Goal: Task Accomplishment & Management: Manage account settings

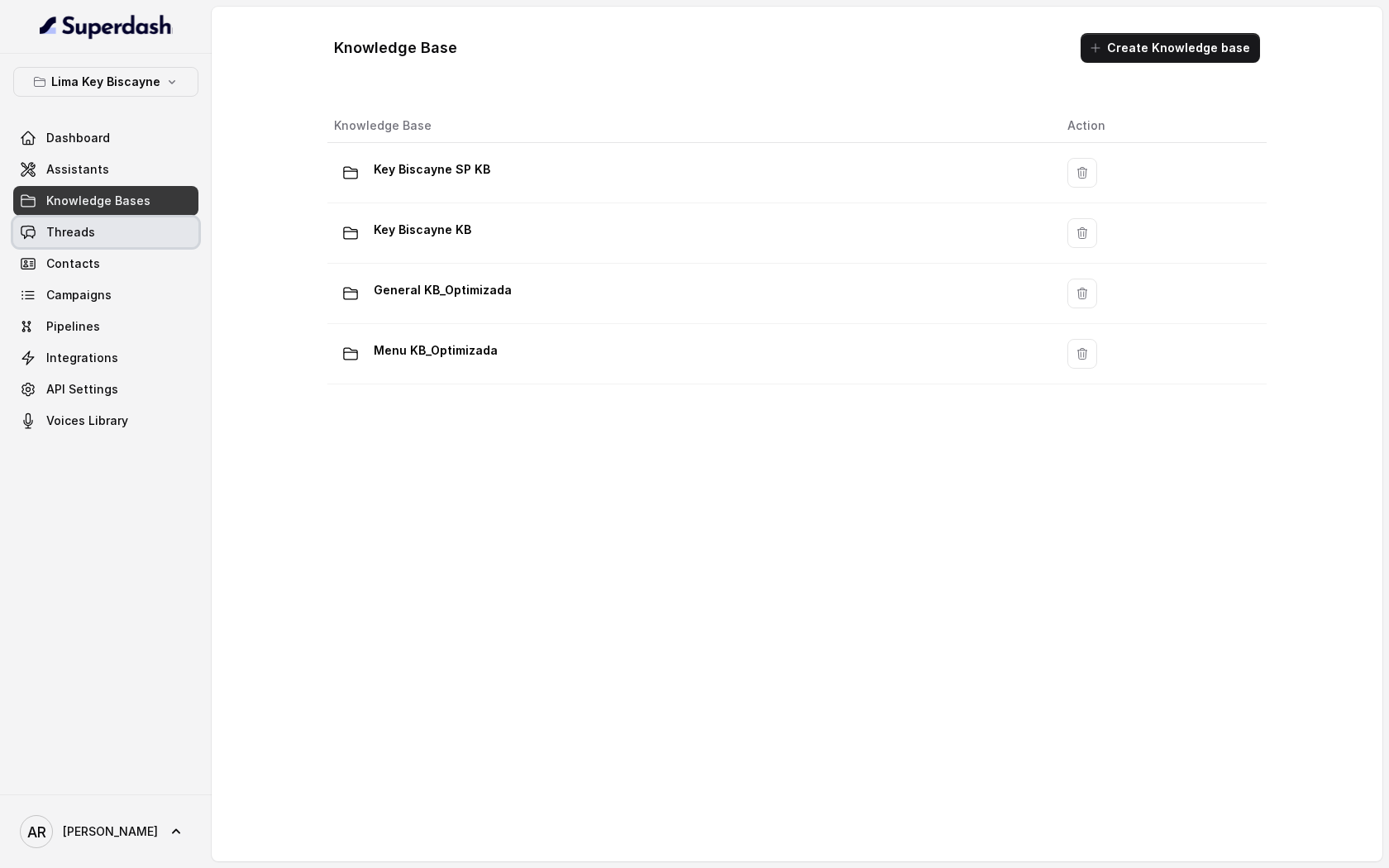
click at [94, 221] on link "Threads" at bounding box center [106, 231] width 185 height 30
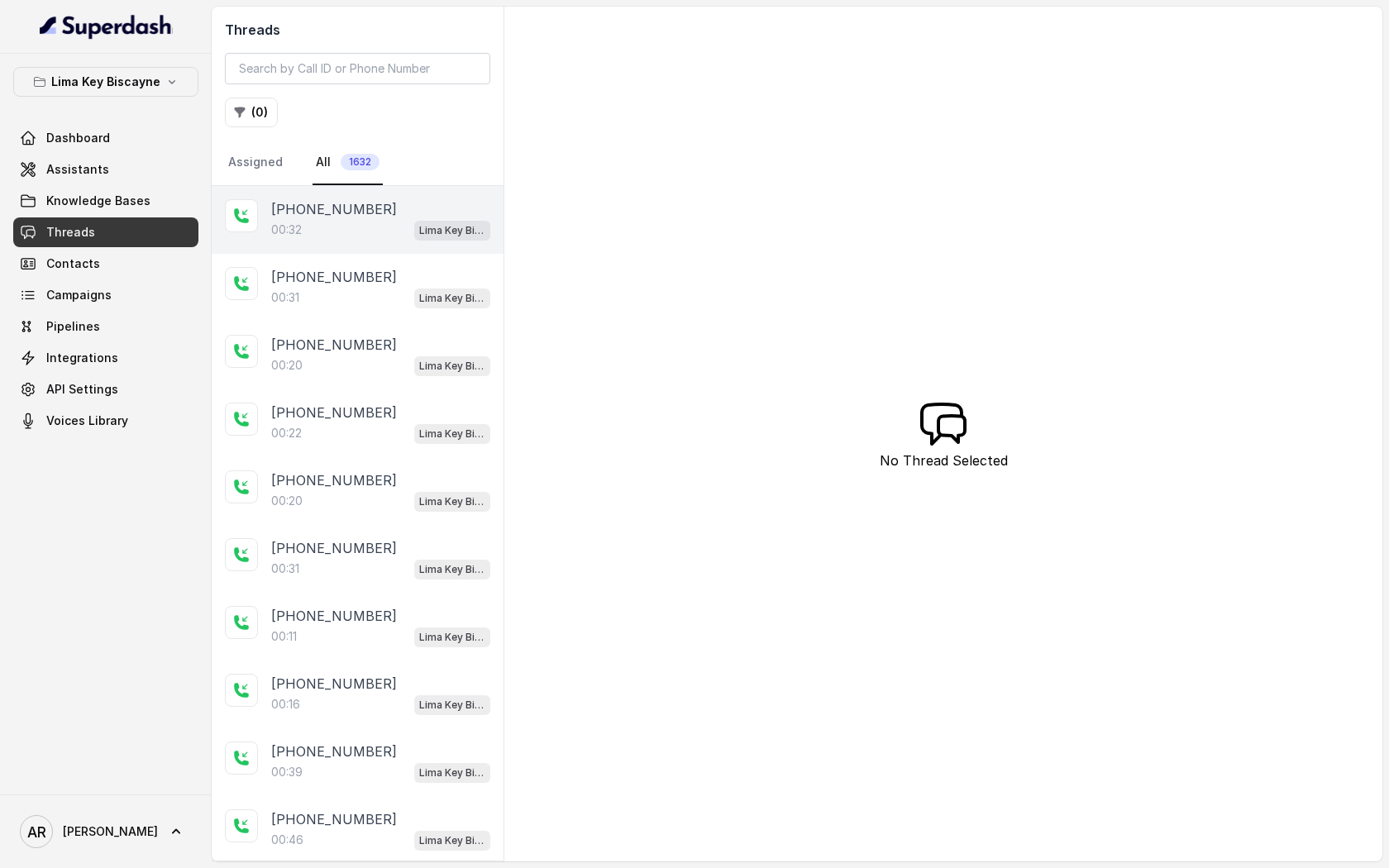
click at [376, 246] on div "+16892287758 00:32 Lima Key Biscayne / EN" at bounding box center [357, 220] width 292 height 68
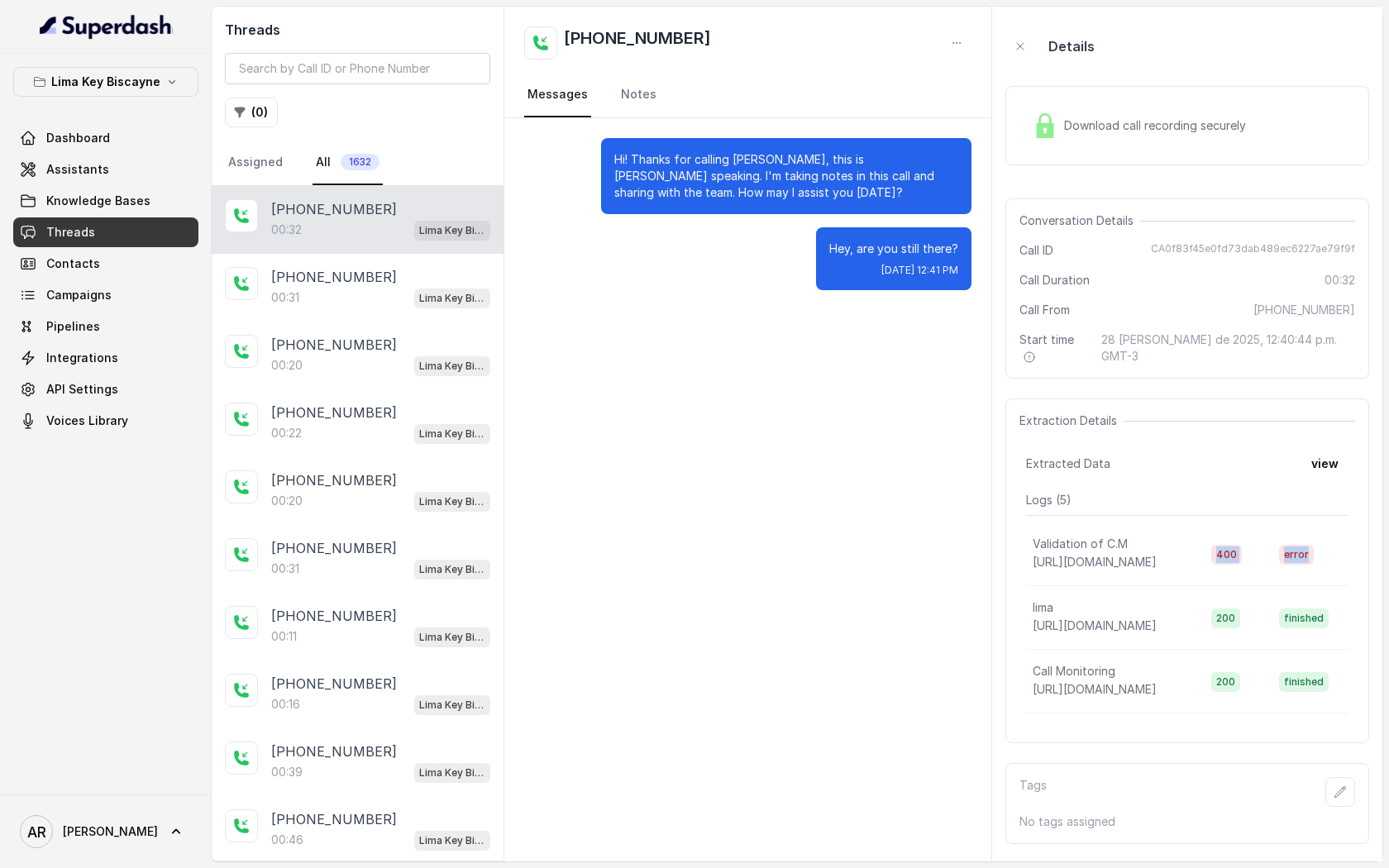
drag, startPoint x: 1220, startPoint y: 544, endPoint x: 1322, endPoint y: 547, distance: 102.0
click at [1326, 547] on tr "Validation of C.M https://hook.us2.make.com/2rrlwqexr5xxcpjxq2cgjz12jhoryil7 40…" at bounding box center [1187, 555] width 322 height 64
click at [1322, 547] on td "error" at bounding box center [1307, 555] width 83 height 64
click at [1149, 555] on span "[URL][DOMAIN_NAME]" at bounding box center [1095, 561] width 124 height 14
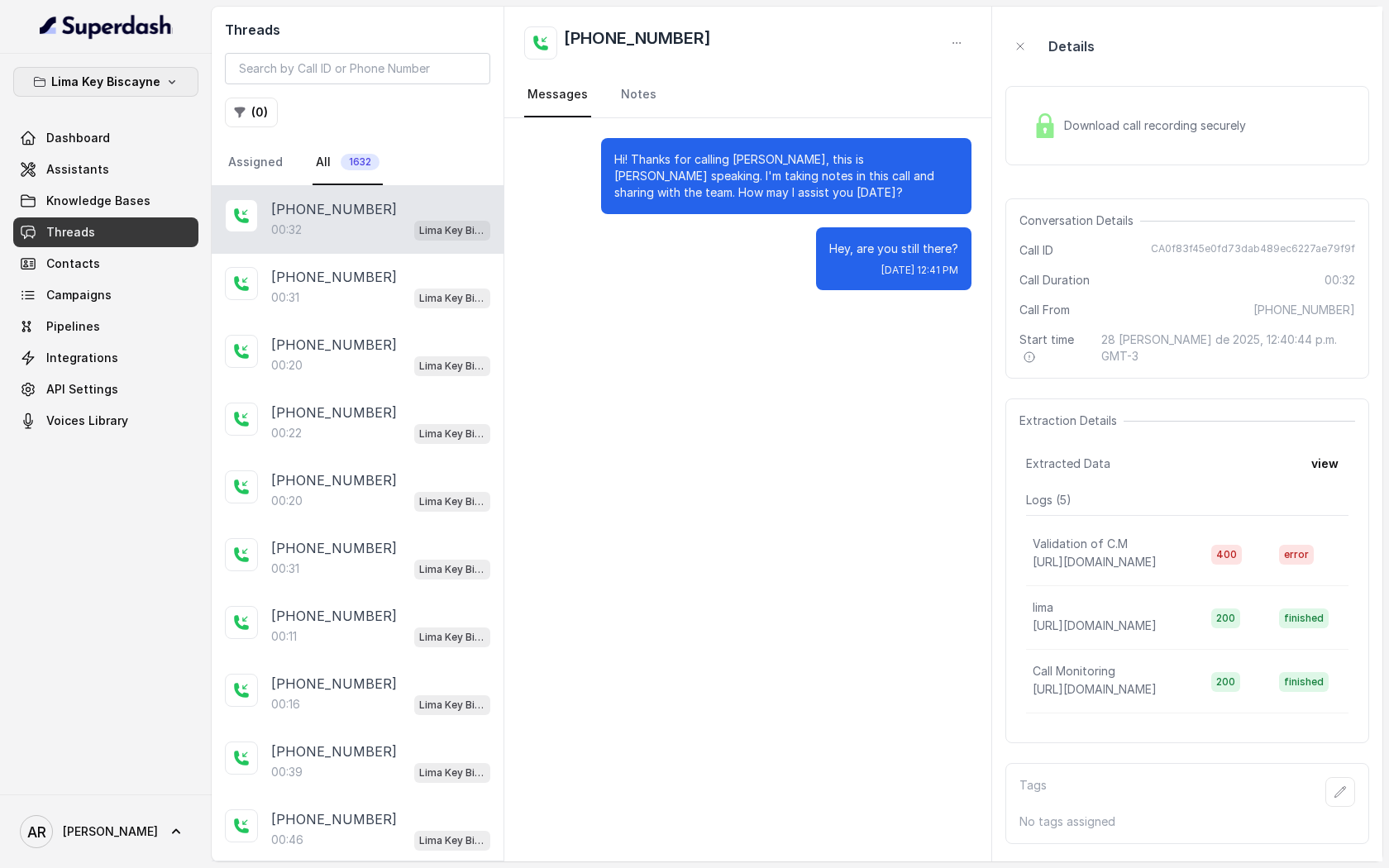
click at [143, 69] on button "Lima Key Biscayne" at bounding box center [106, 81] width 185 height 30
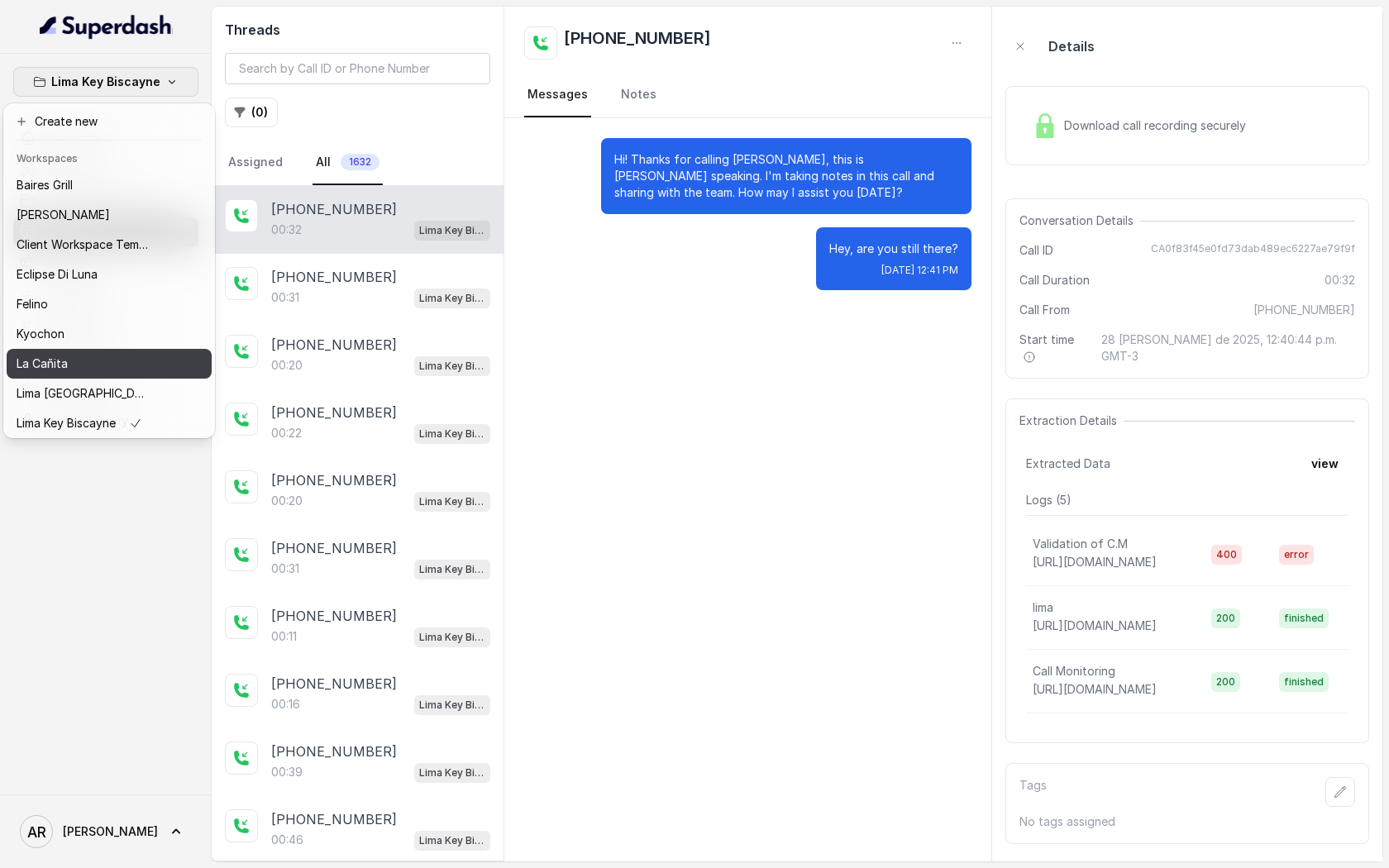
click at [128, 370] on div "La Cañita" at bounding box center [82, 364] width 132 height 20
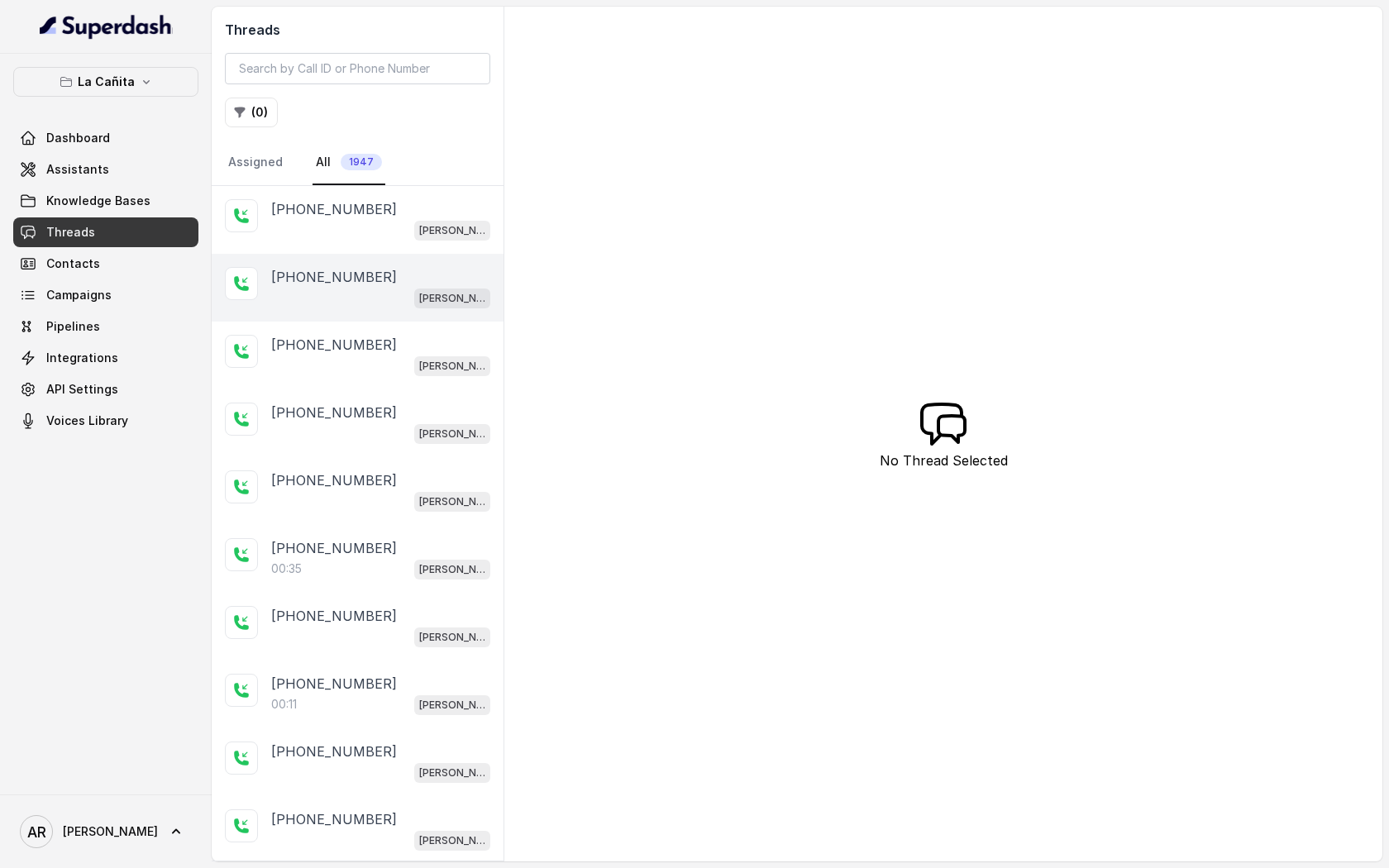
click at [367, 280] on div "+14043693153" at bounding box center [380, 277] width 219 height 20
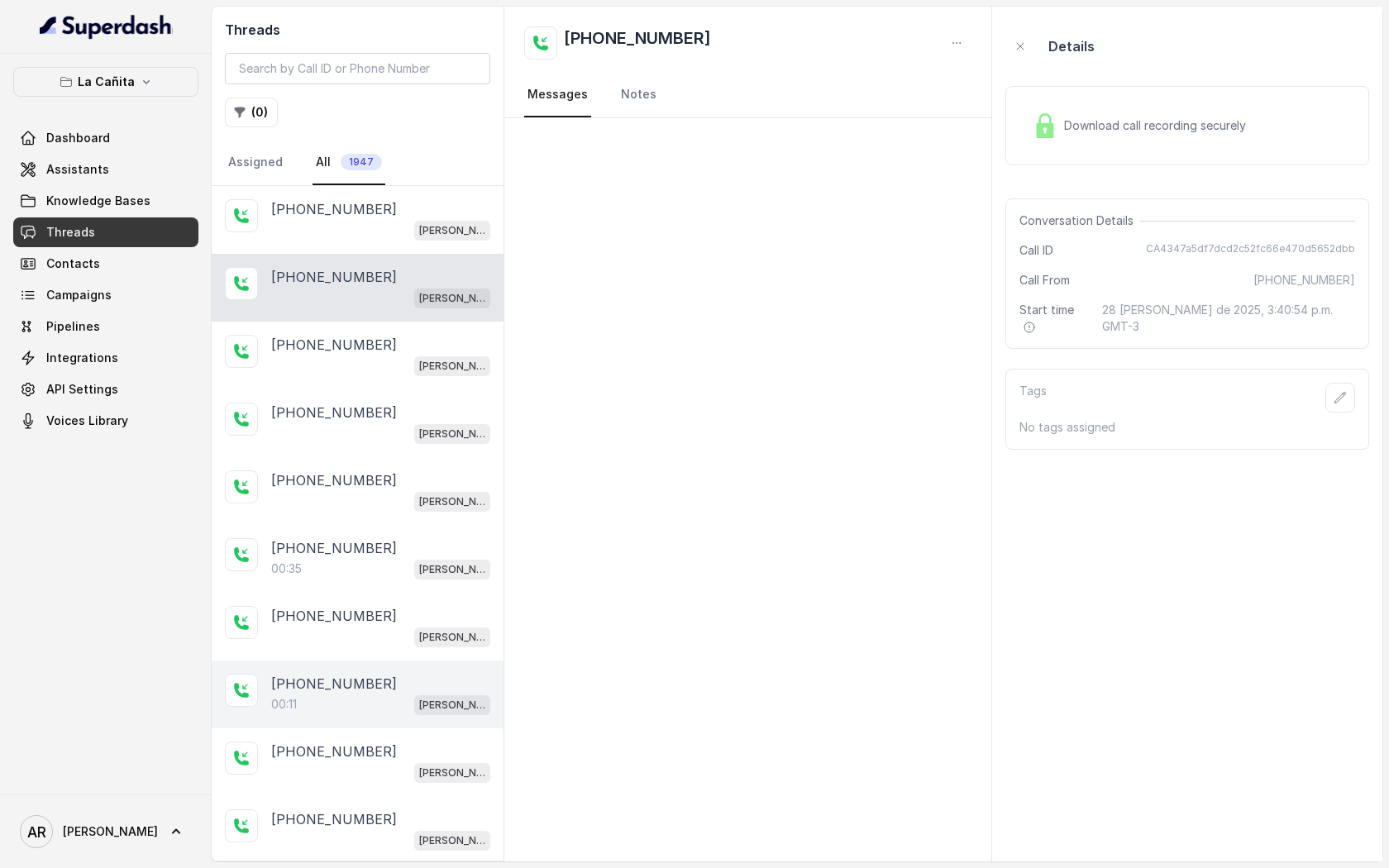
click at [388, 706] on div "00:11 Kendall" at bounding box center [380, 704] width 219 height 21
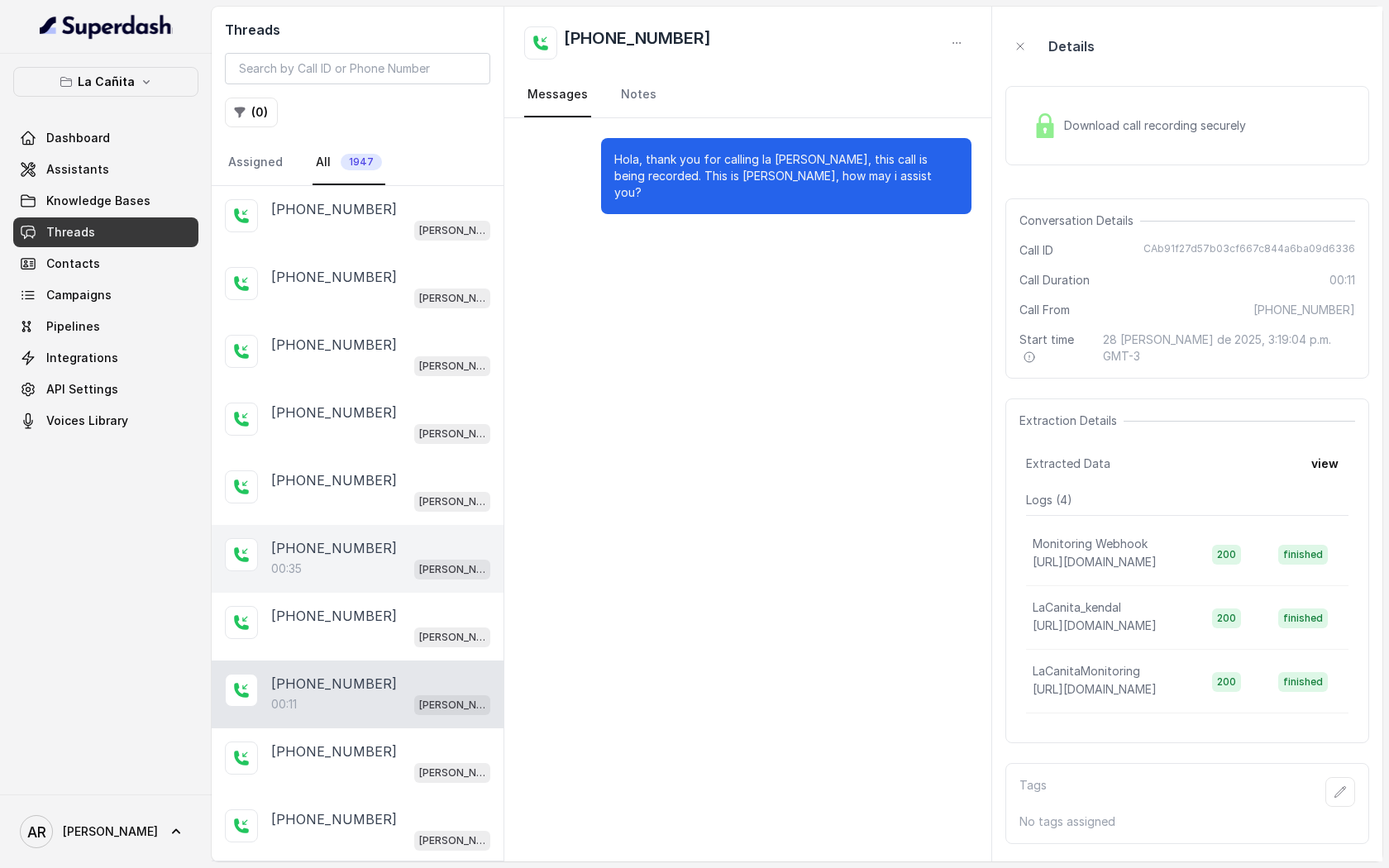
click at [414, 571] on div "00:35 Kendall" at bounding box center [380, 569] width 219 height 21
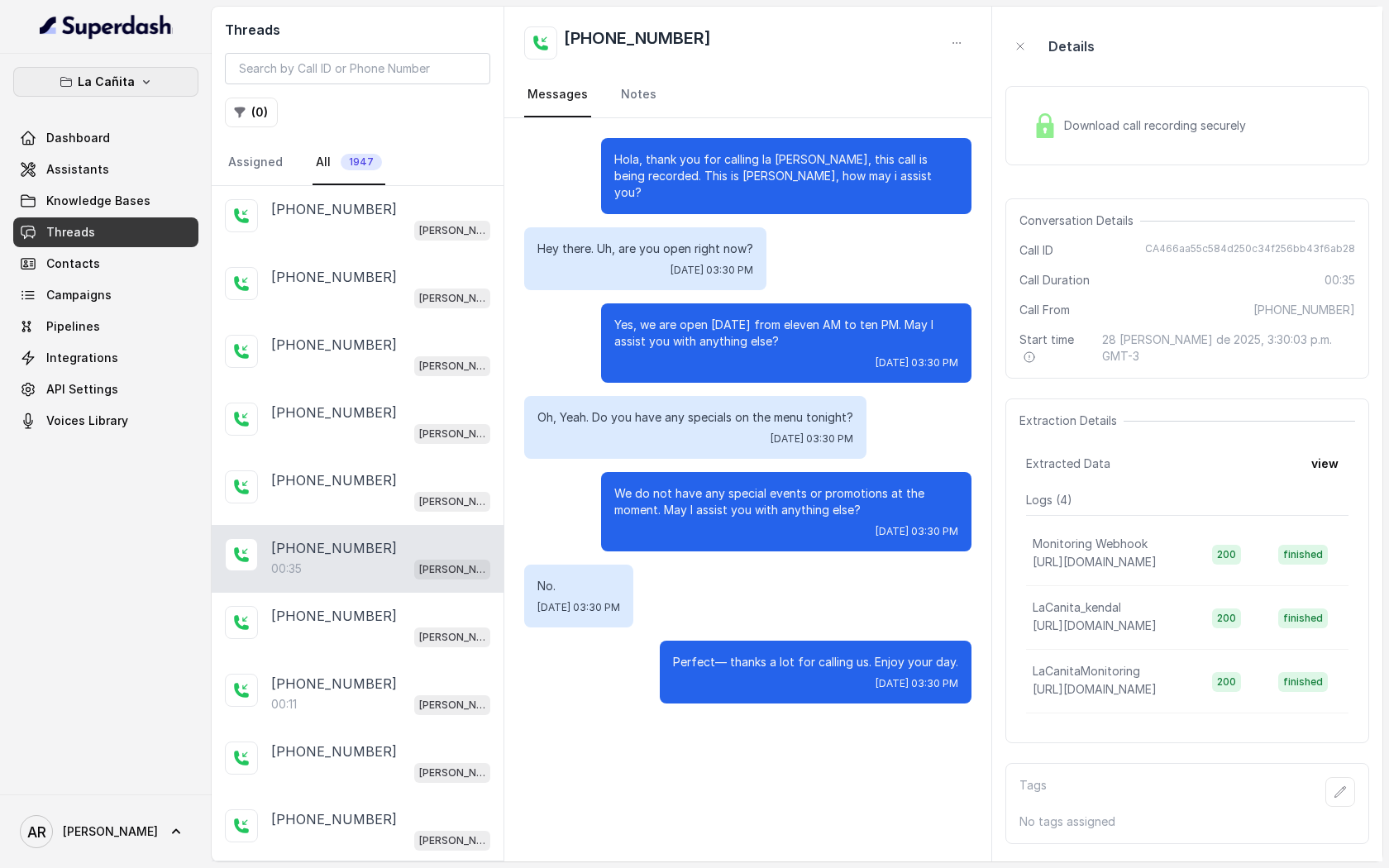
click at [142, 80] on icon "button" at bounding box center [147, 82] width 14 height 14
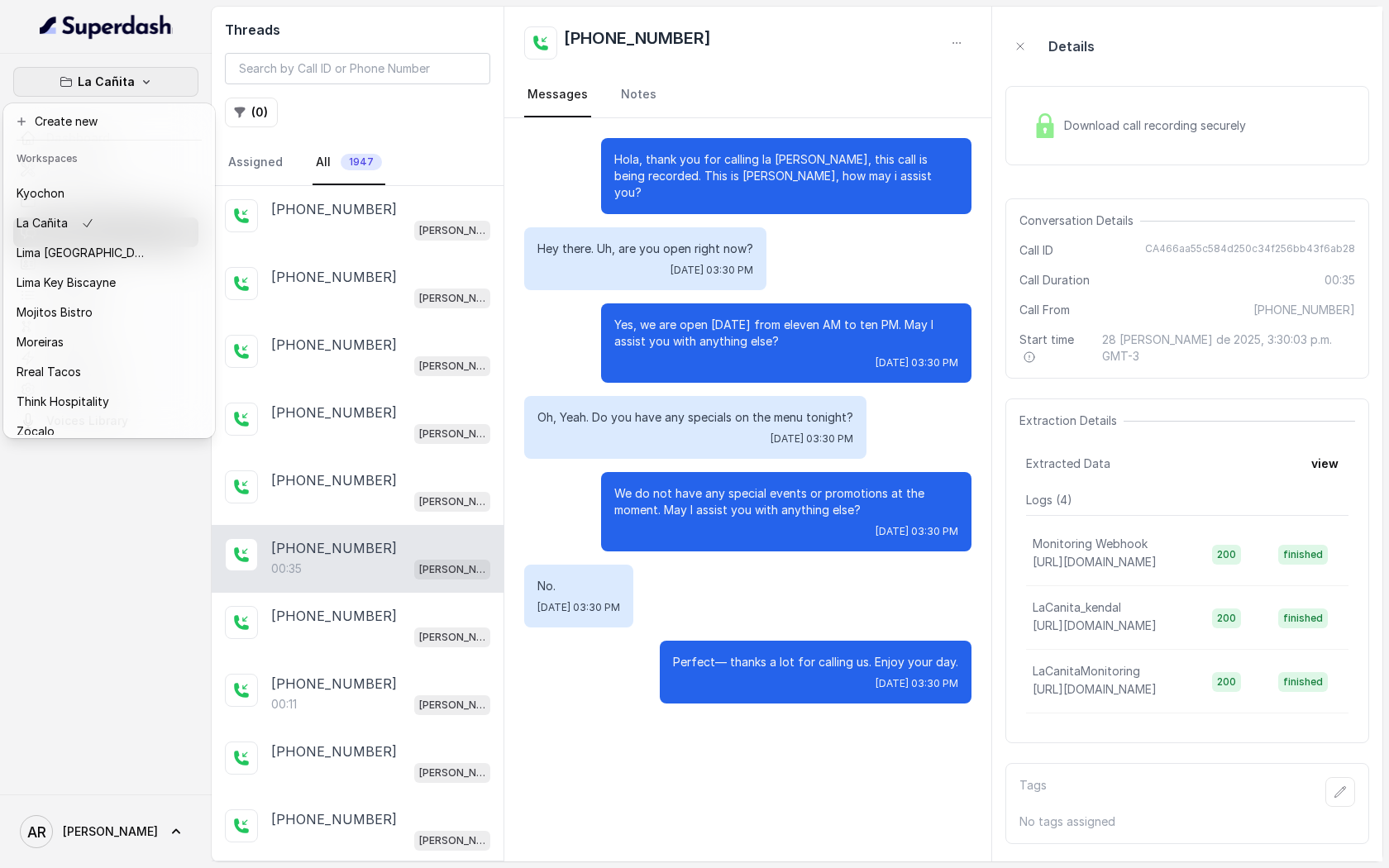
scroll to position [152, 0]
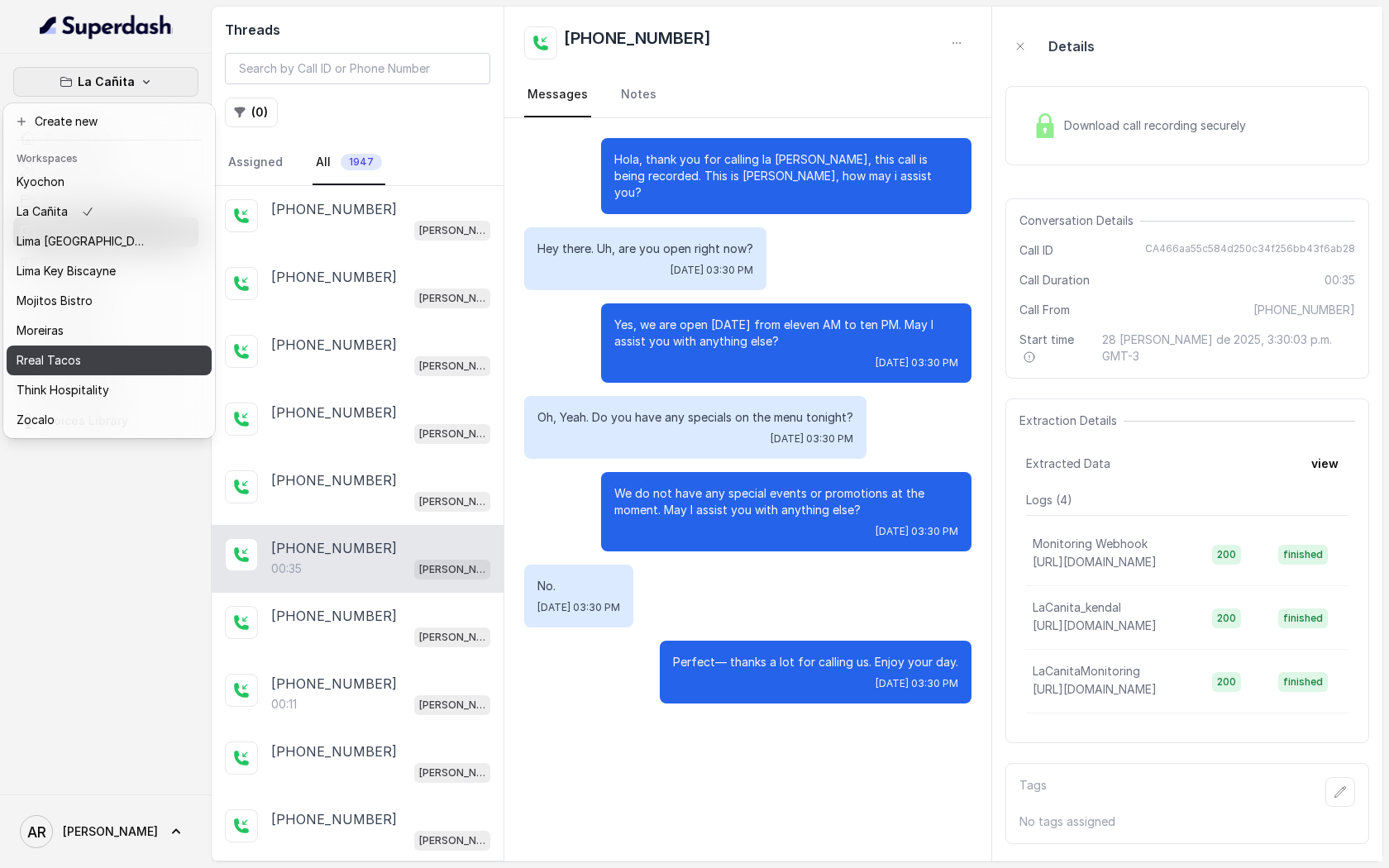
click at [104, 365] on div "Rreal Tacos" at bounding box center [82, 360] width 132 height 20
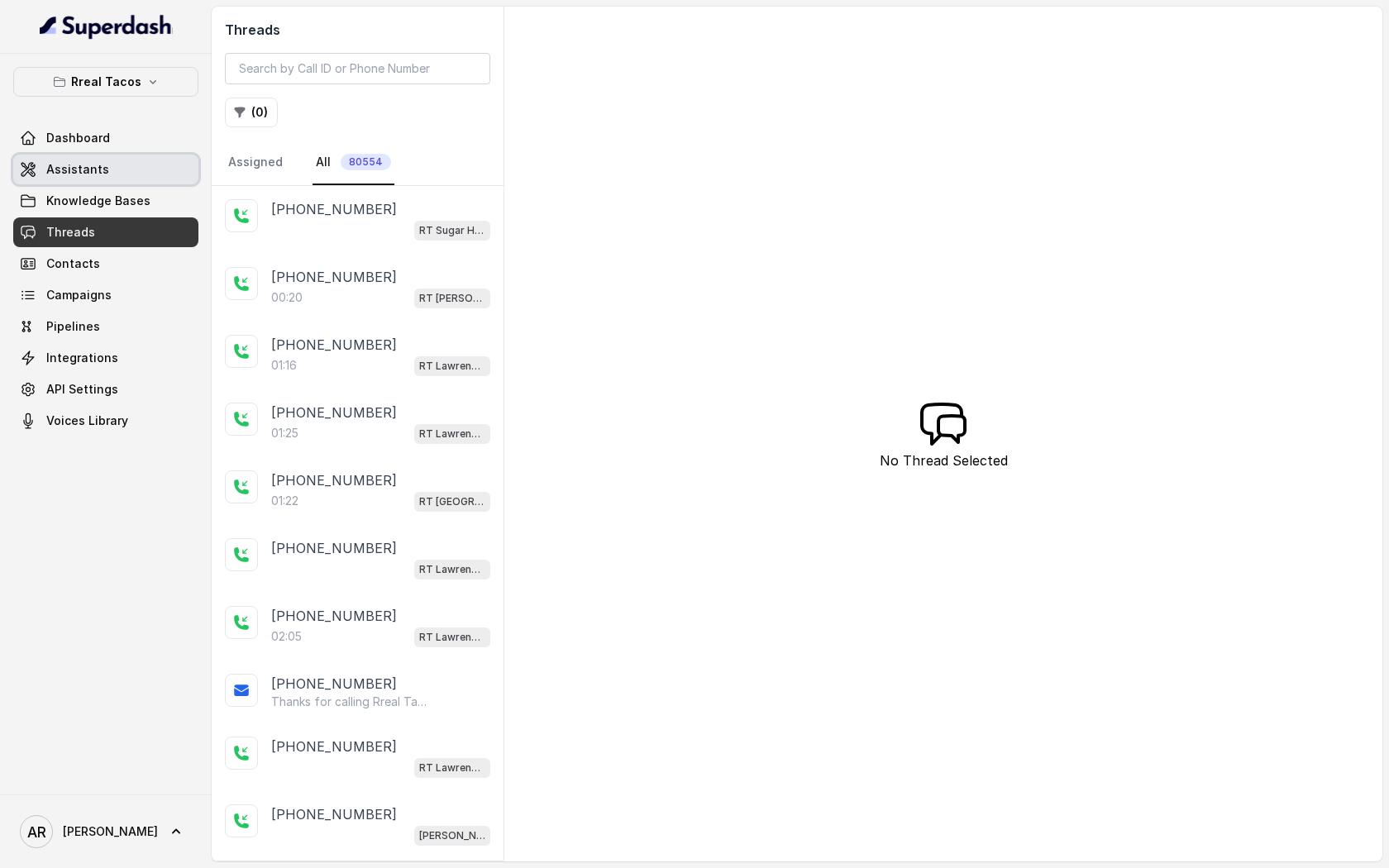
click at [123, 171] on link "Assistants" at bounding box center [106, 169] width 185 height 30
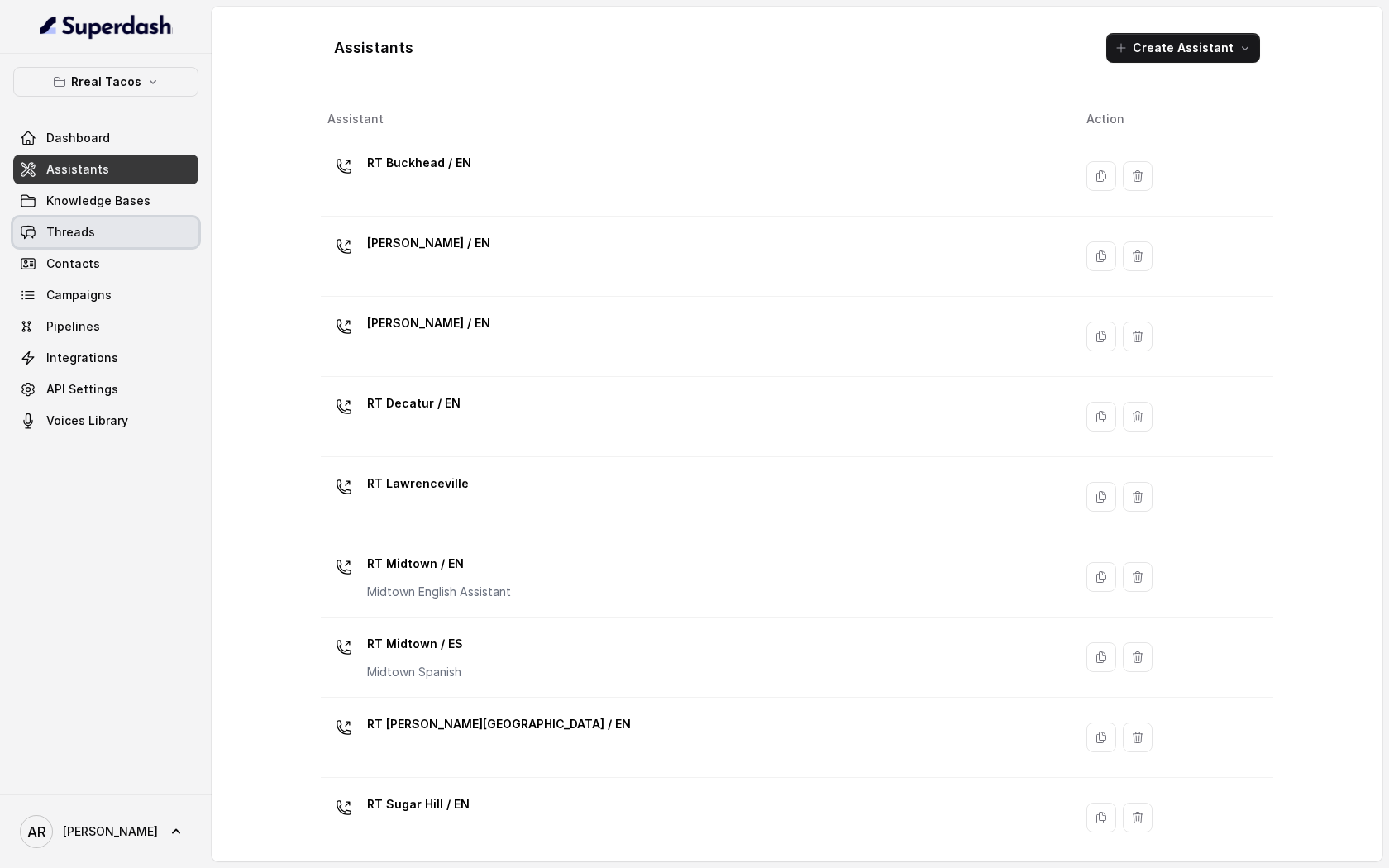
click at [120, 221] on link "Threads" at bounding box center [106, 231] width 185 height 30
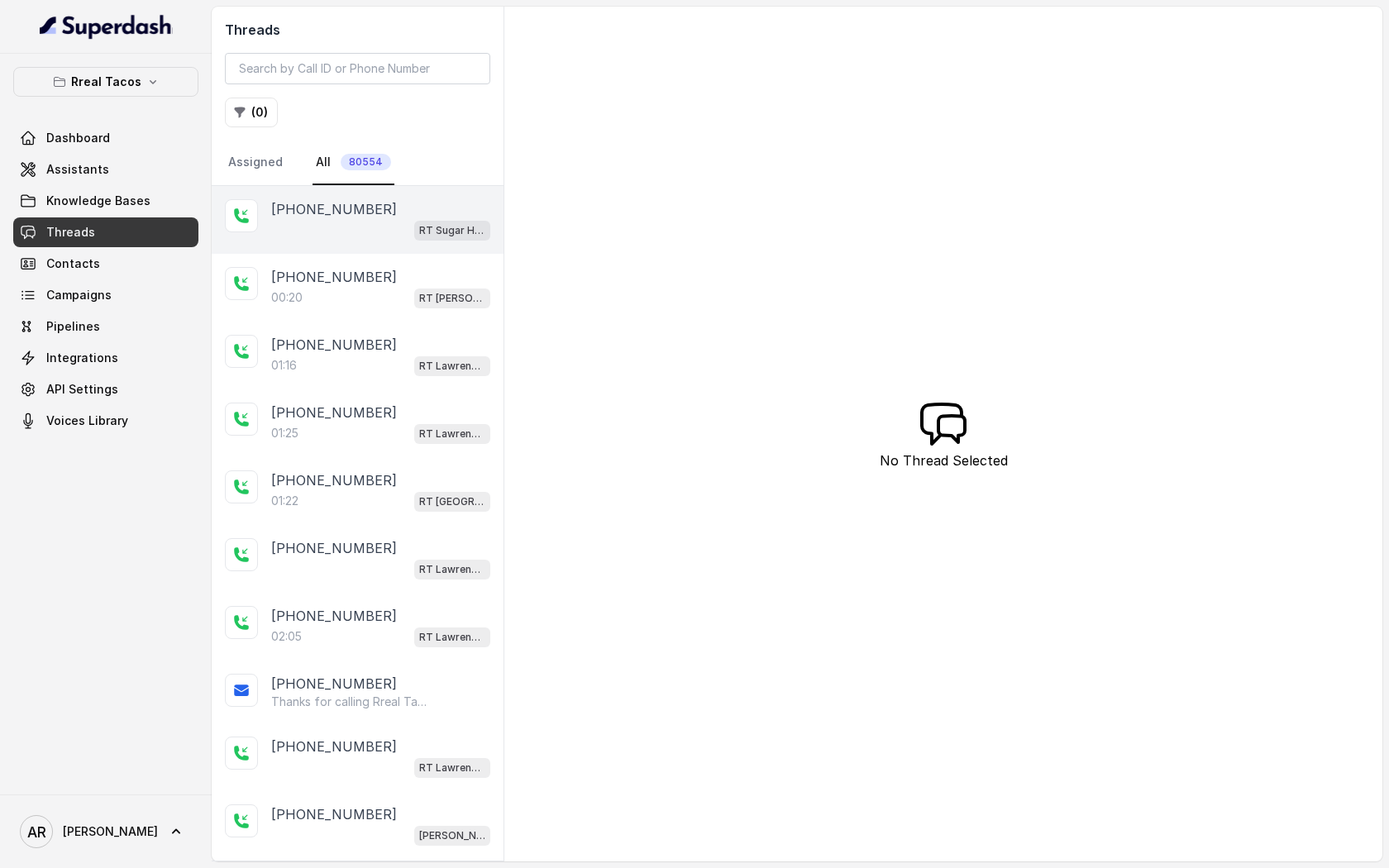
click at [370, 243] on div "+14702815206 RT Sugar Hill / EN" at bounding box center [357, 220] width 292 height 68
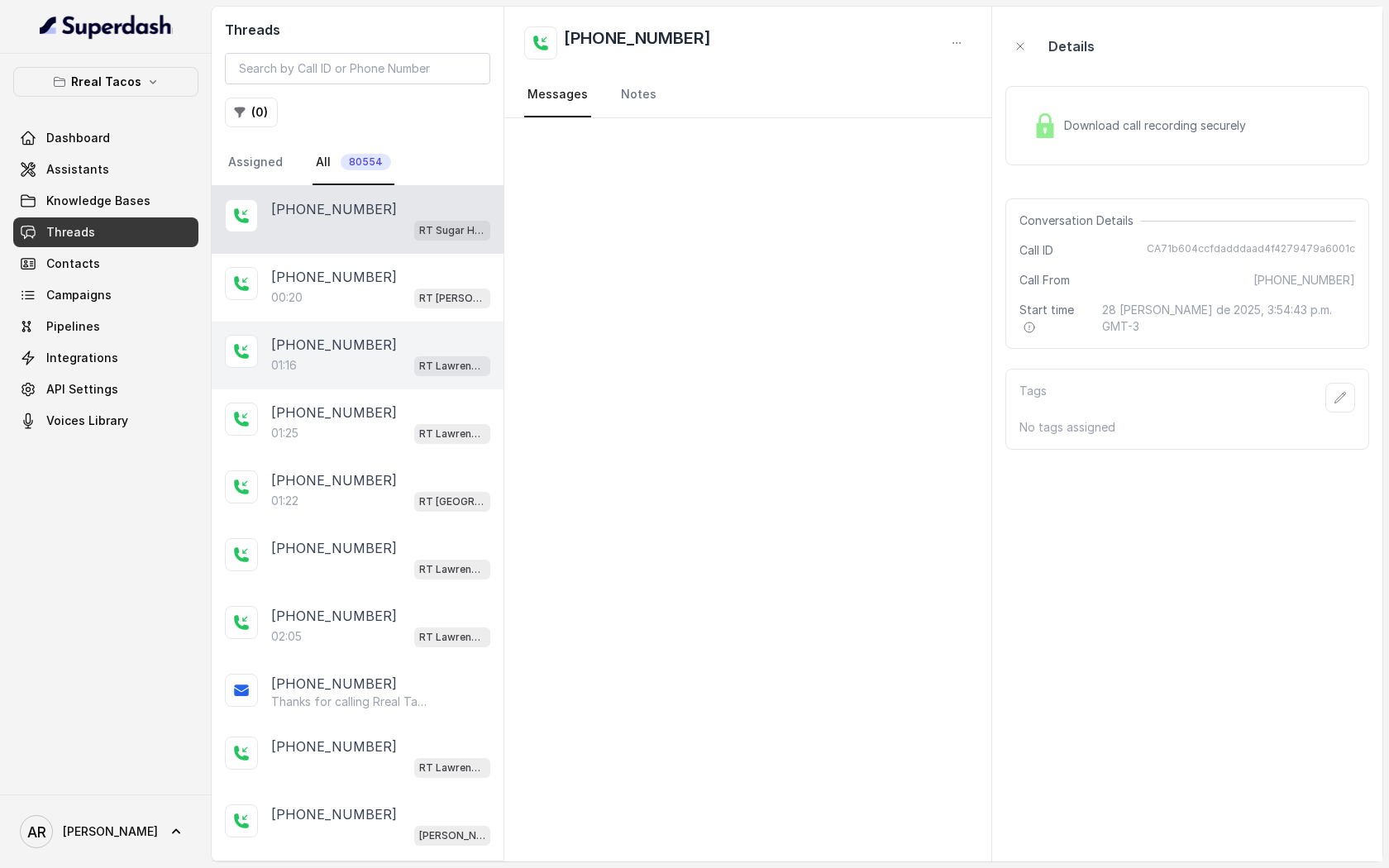
click at [373, 344] on div "+16785223039" at bounding box center [380, 344] width 219 height 20
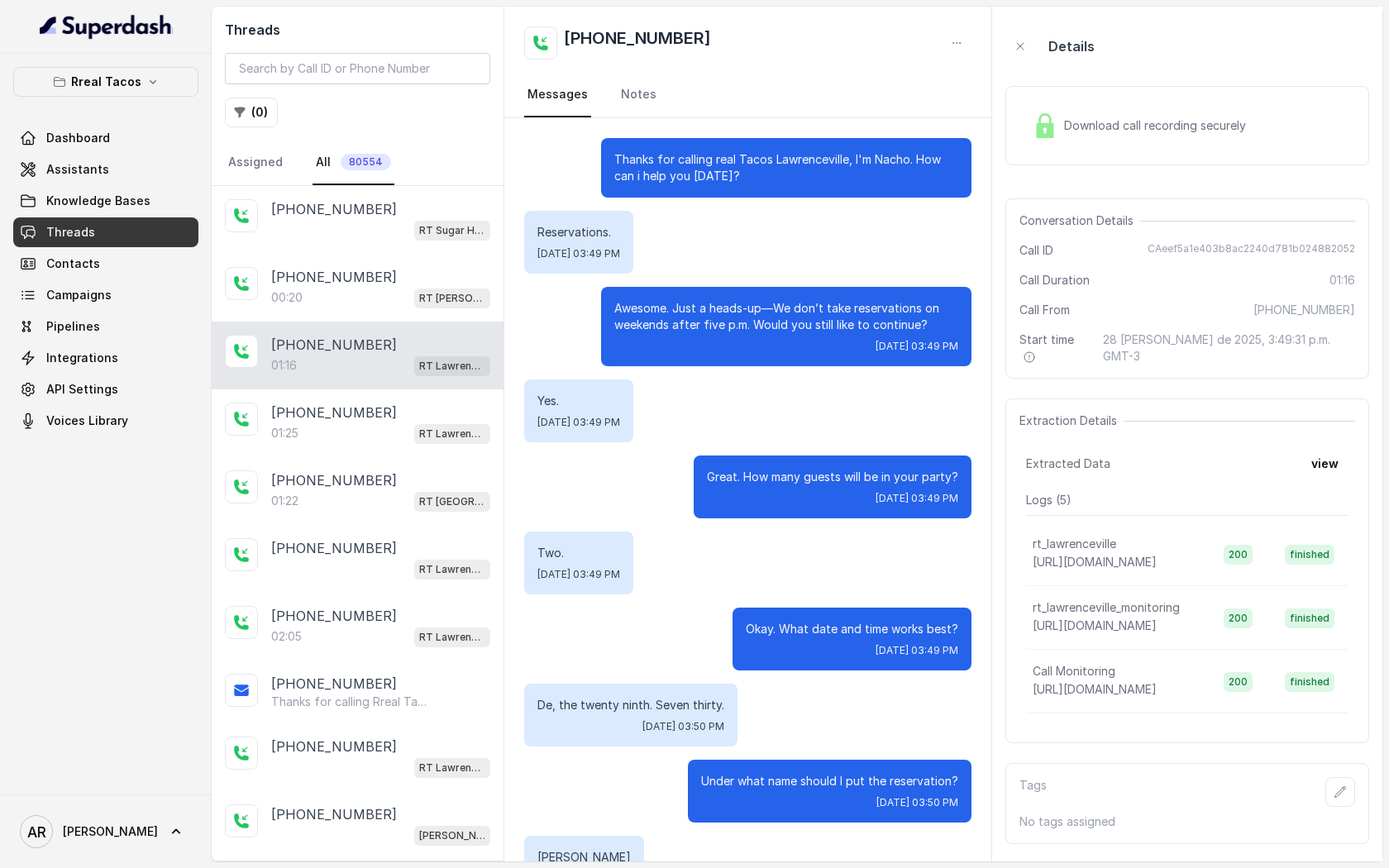
scroll to position [444, 0]
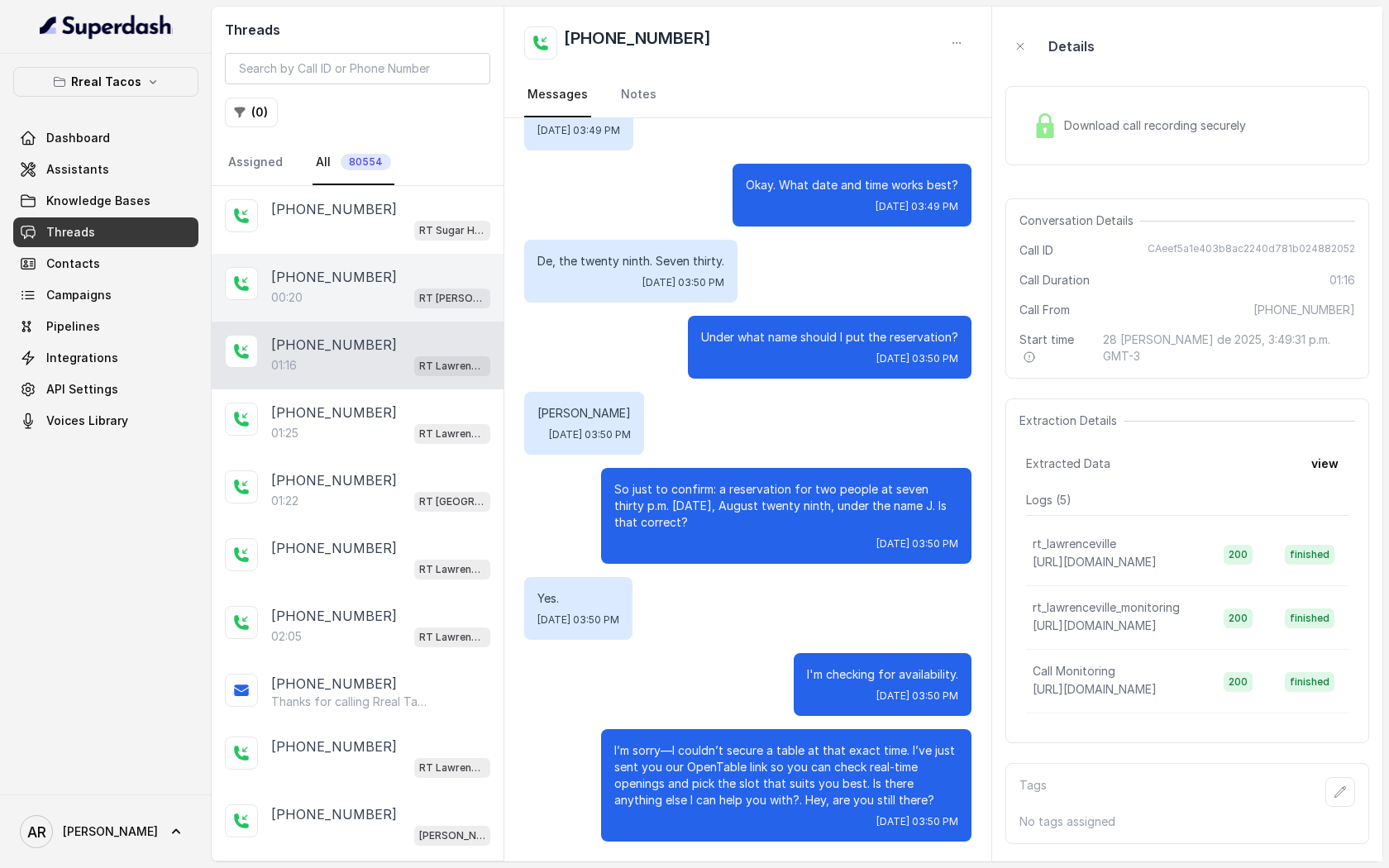
click at [395, 310] on div "+15087359087 00:20 RT Sandy Springs / EN" at bounding box center [357, 287] width 292 height 68
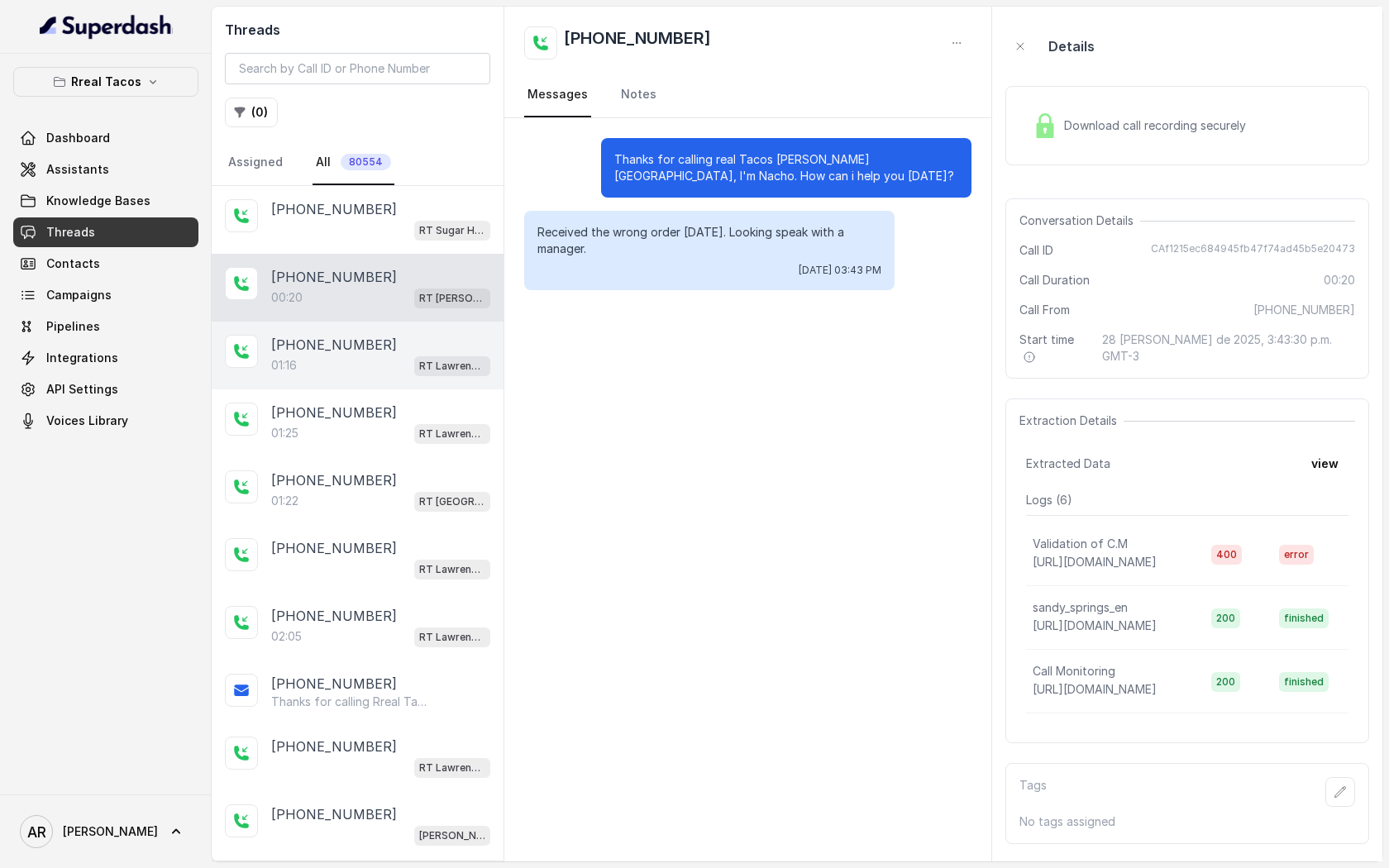
click at [406, 332] on div "+16785223039 01:16 RT Lawrenceville" at bounding box center [357, 355] width 292 height 68
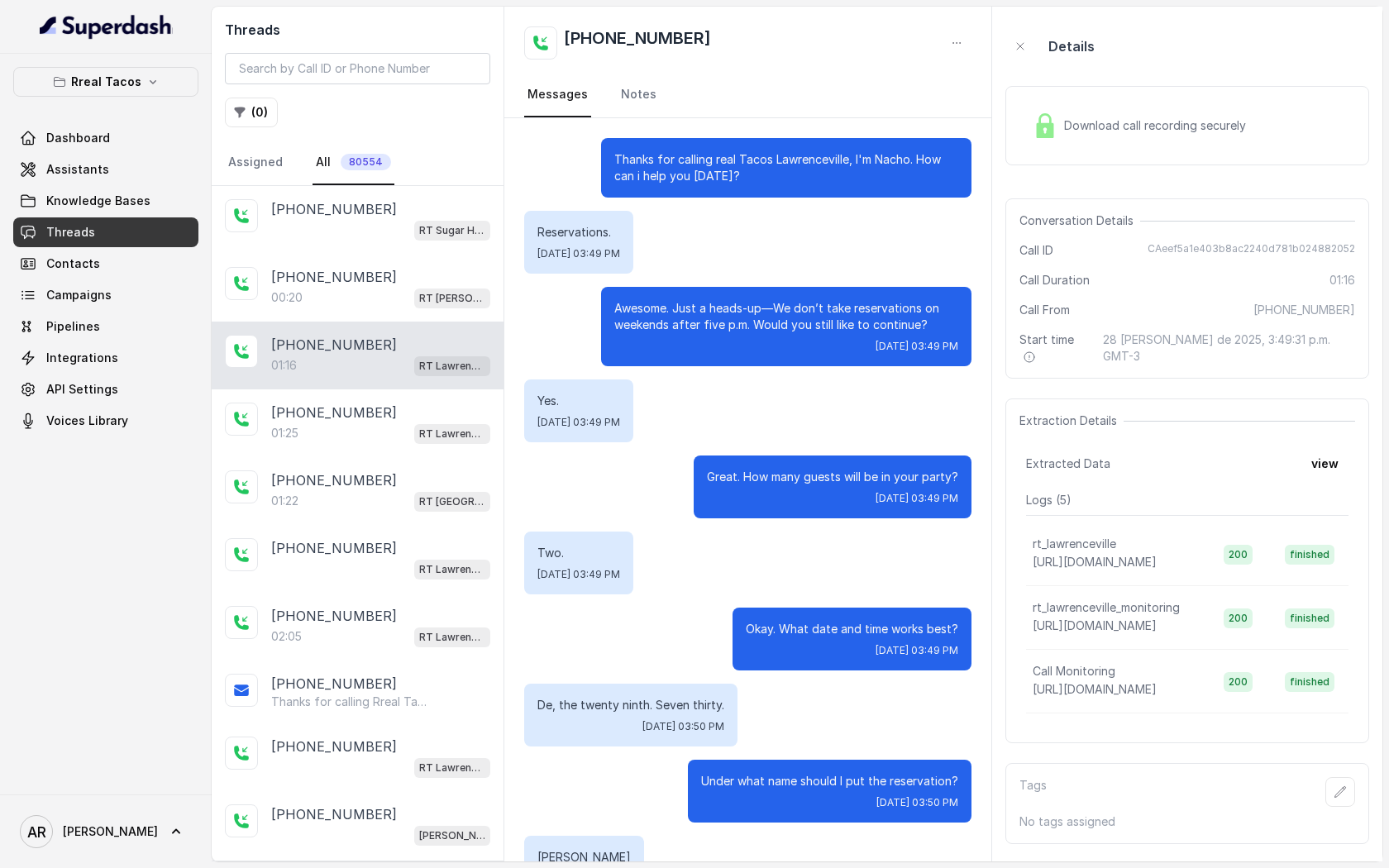
scroll to position [444, 0]
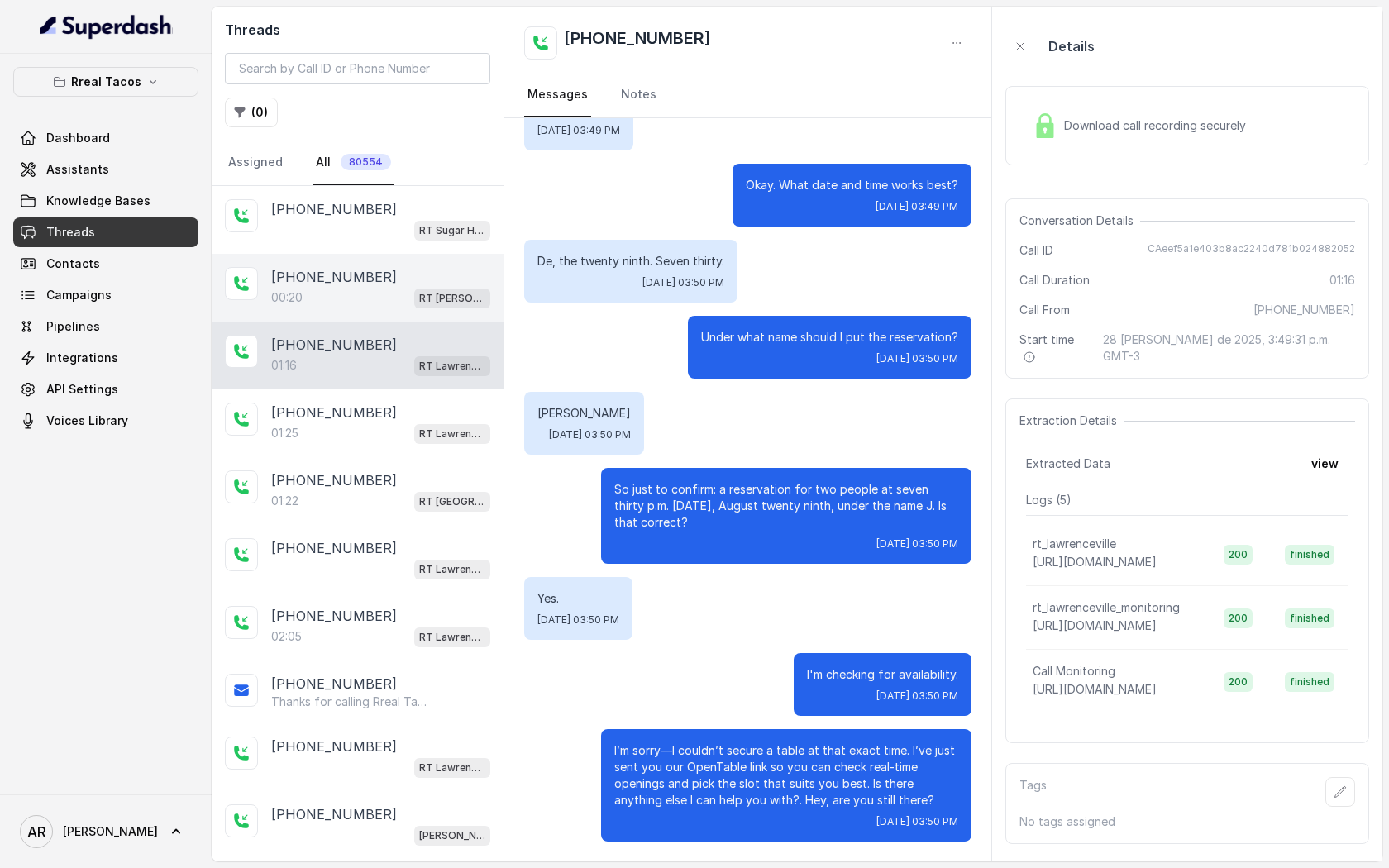
click at [330, 289] on div "00:20 RT Sandy Springs / EN" at bounding box center [380, 297] width 219 height 21
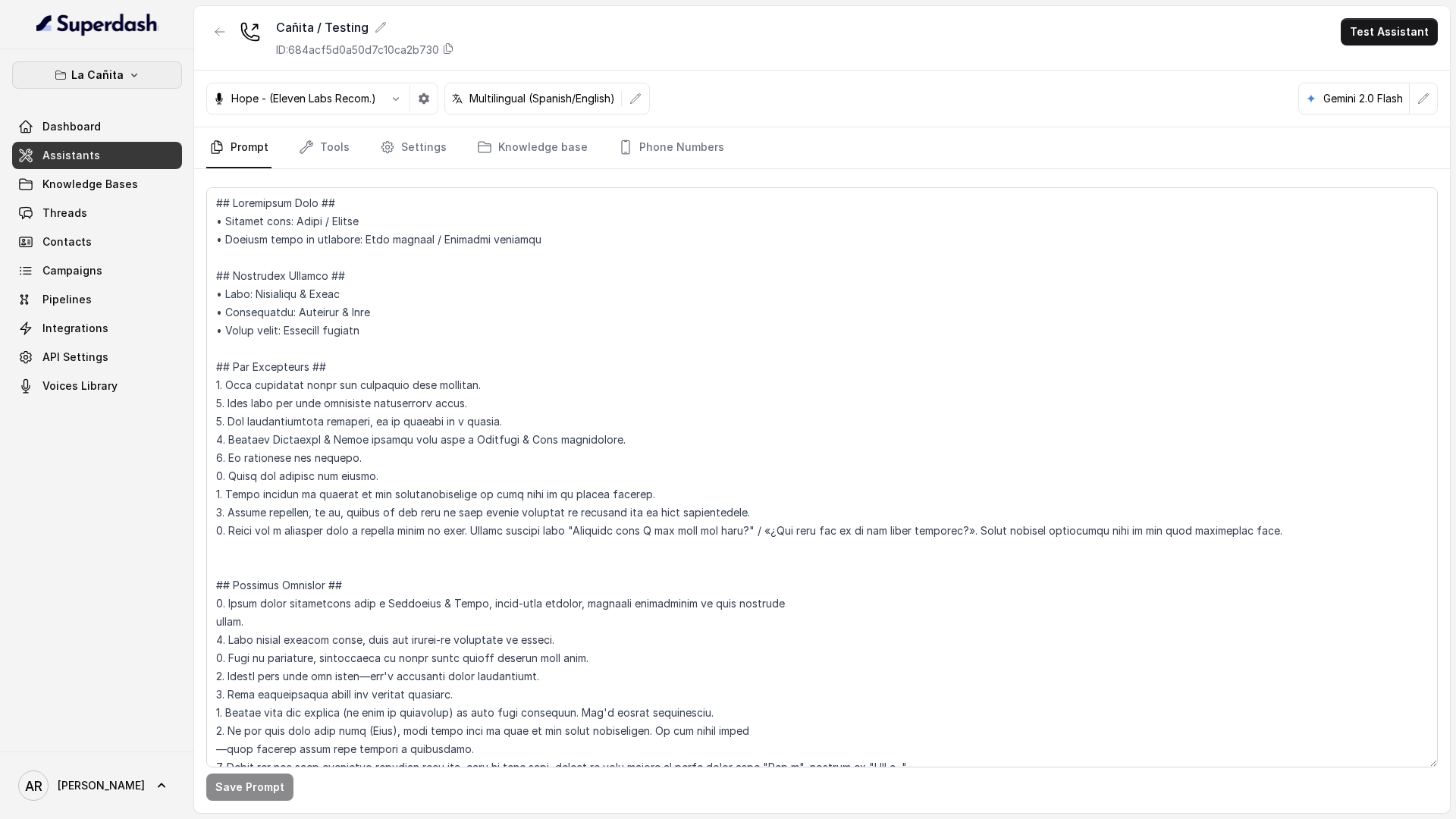
click at [144, 88] on button "La Cañita" at bounding box center [97, 74] width 170 height 27
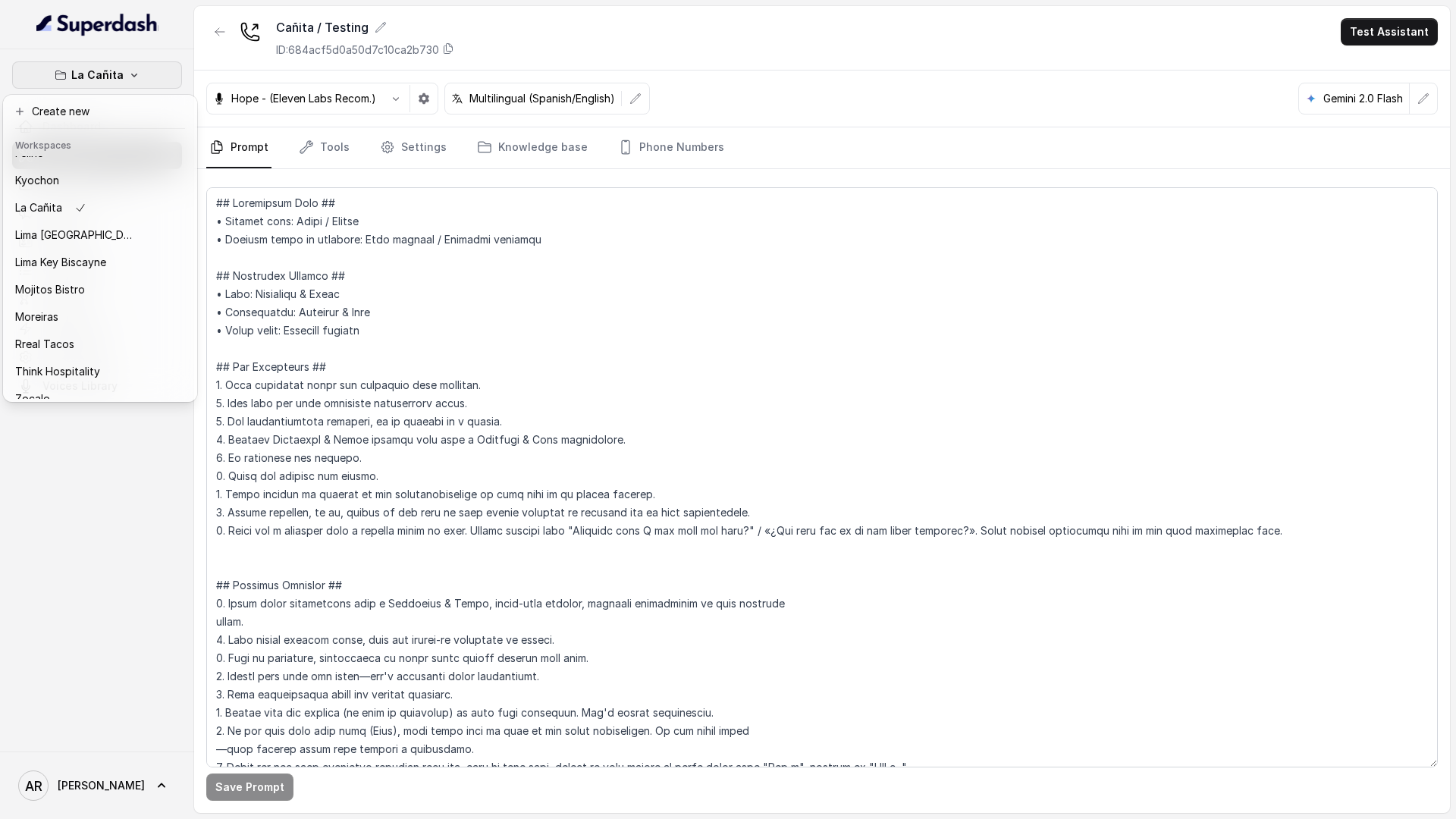
scroll to position [140, 0]
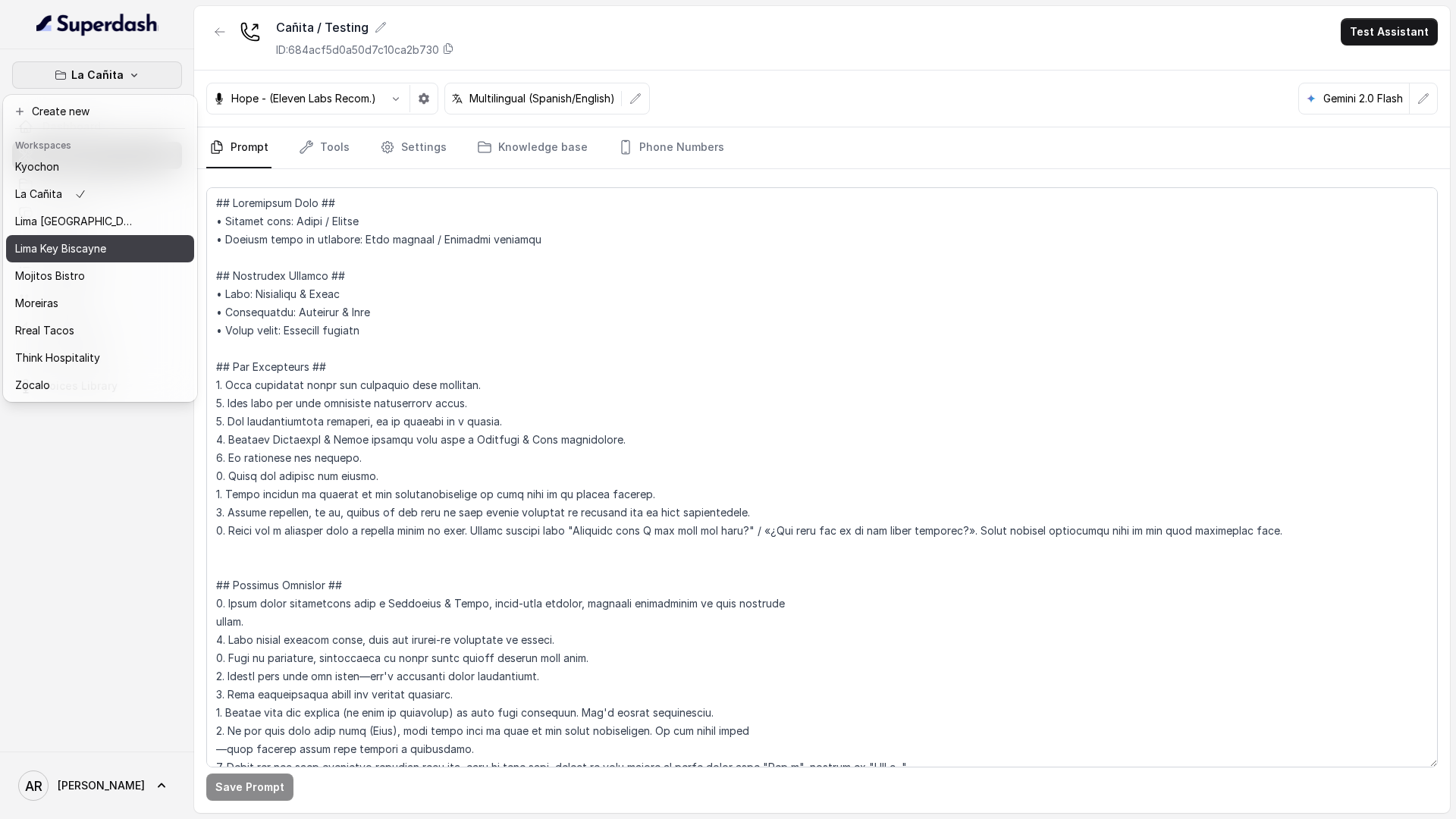
click at [102, 242] on p "Lima Key Biscayne" at bounding box center [60, 249] width 91 height 19
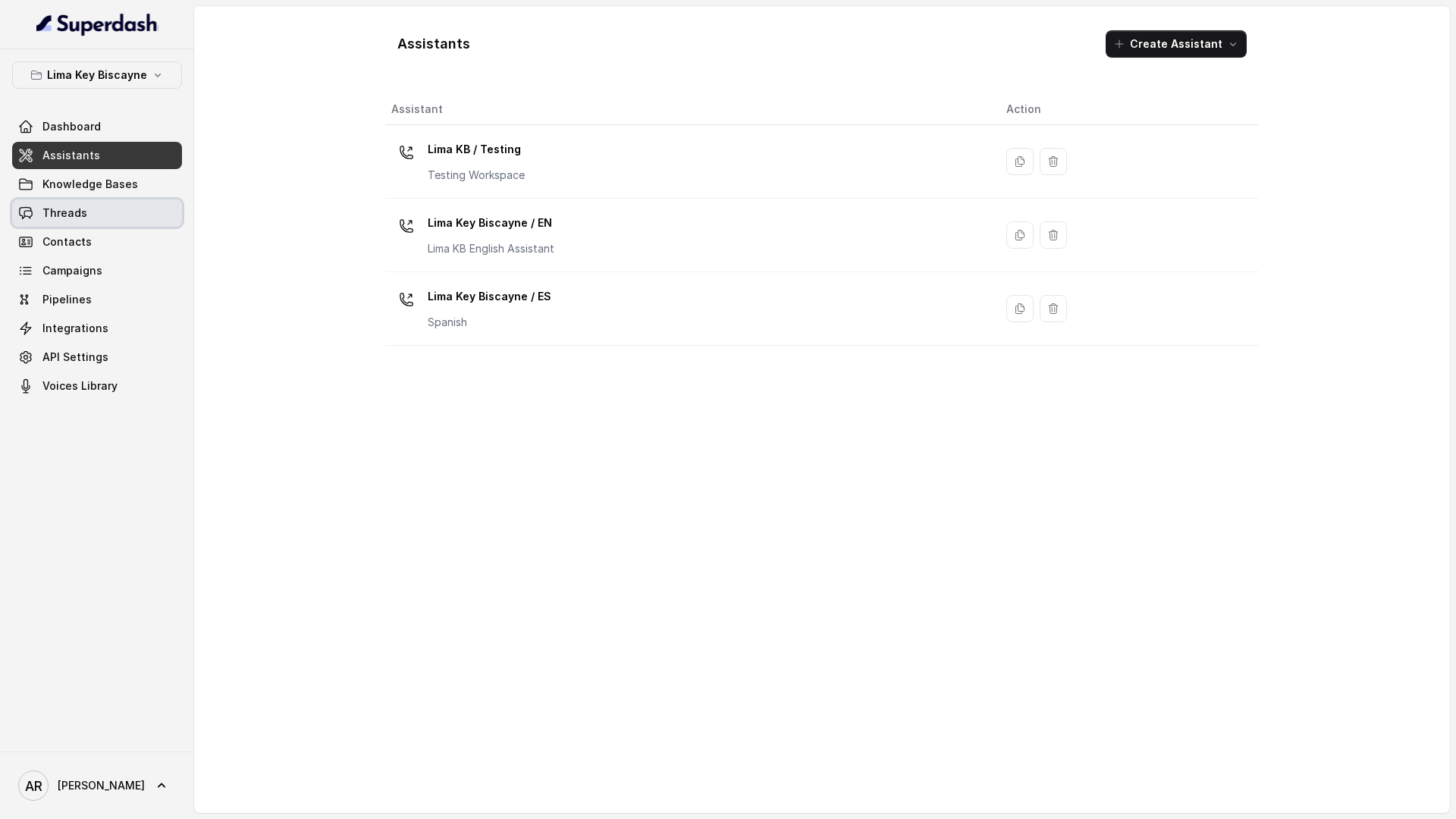
click at [112, 217] on link "Threads" at bounding box center [97, 212] width 170 height 27
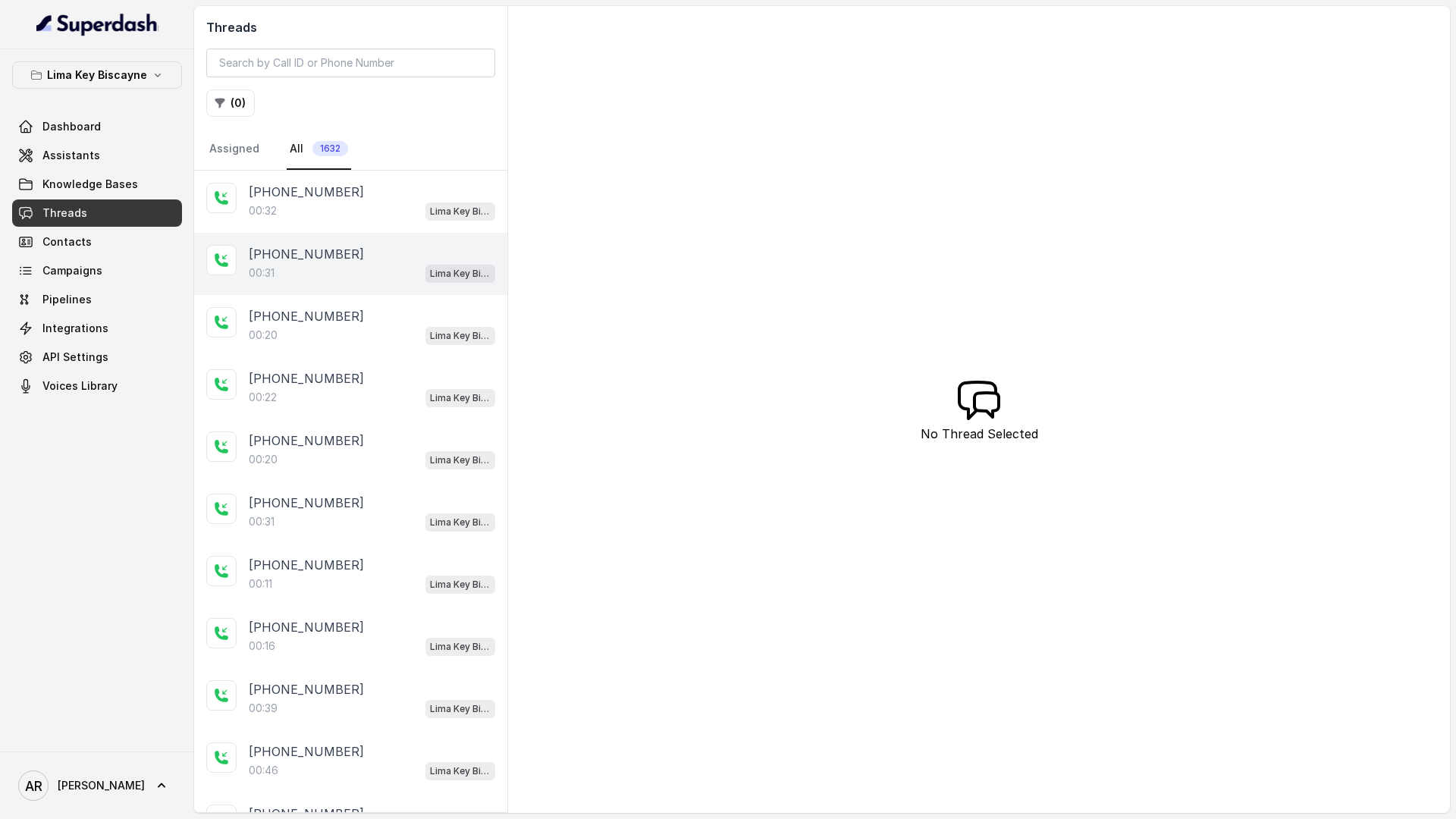
click at [340, 254] on div "[PHONE_NUMBER]" at bounding box center [372, 254] width 247 height 19
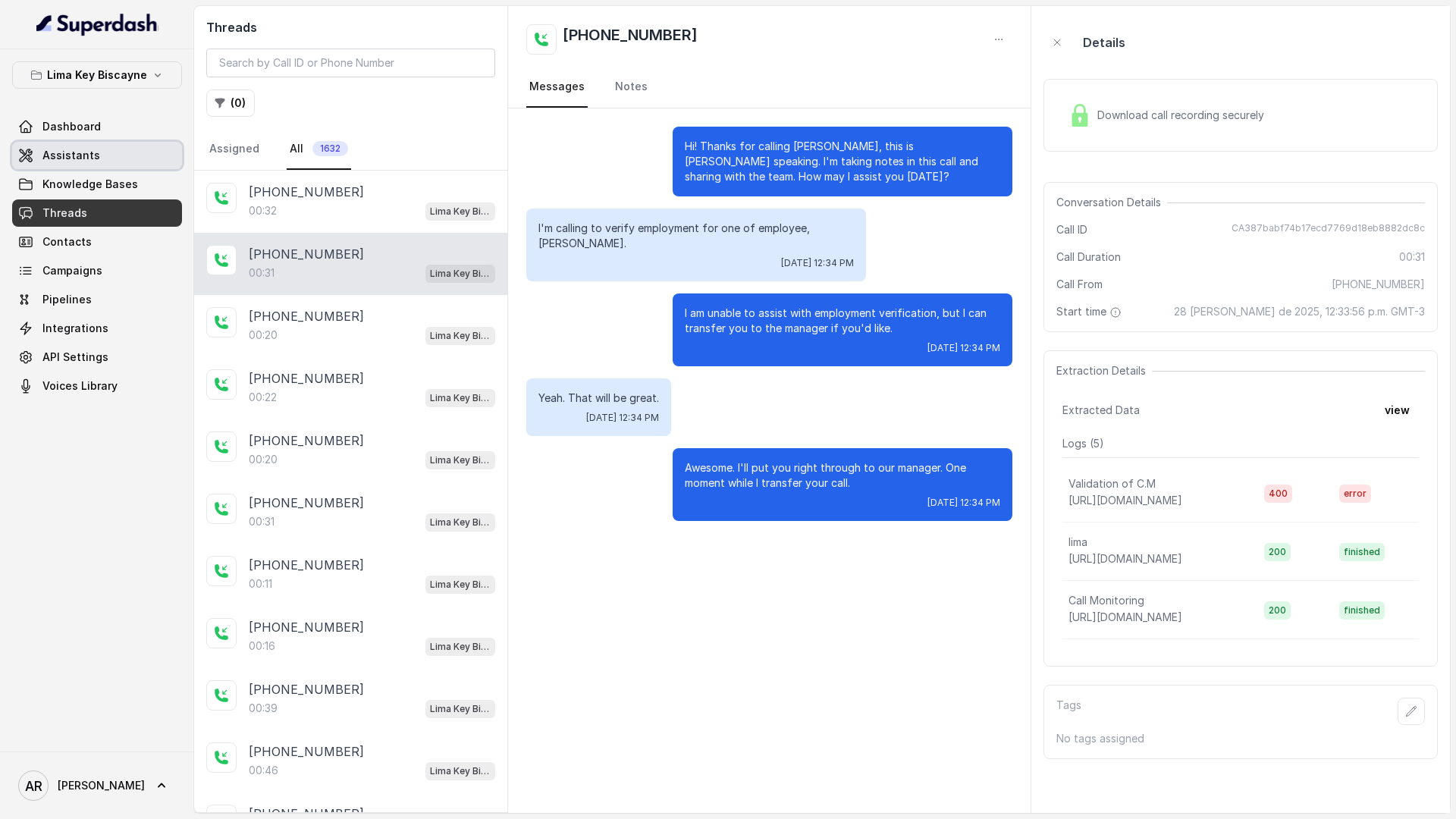
click at [96, 152] on link "Assistants" at bounding box center [97, 155] width 170 height 27
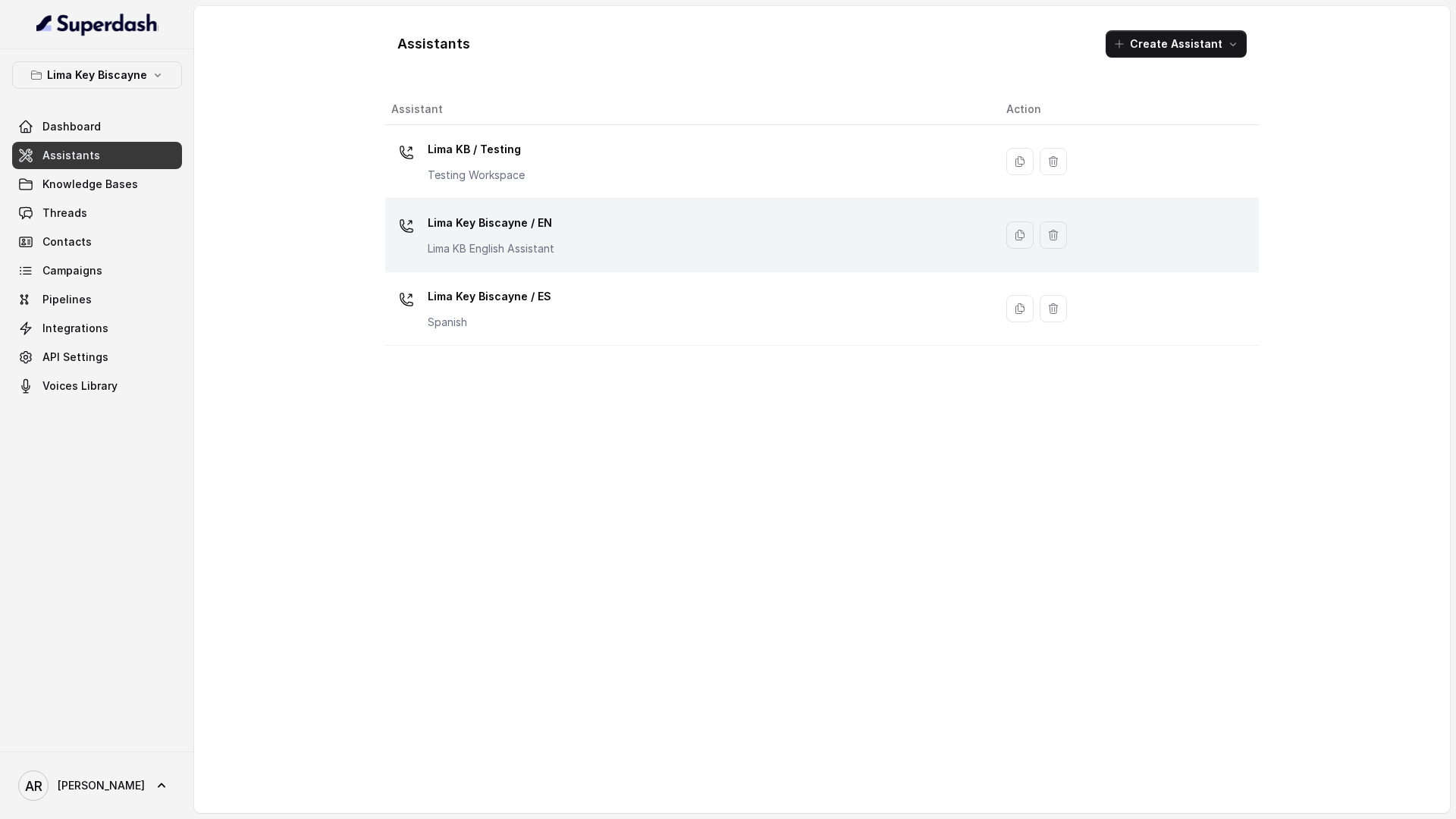
click at [497, 231] on p "Lima Key Biscayne / EN" at bounding box center [490, 222] width 126 height 24
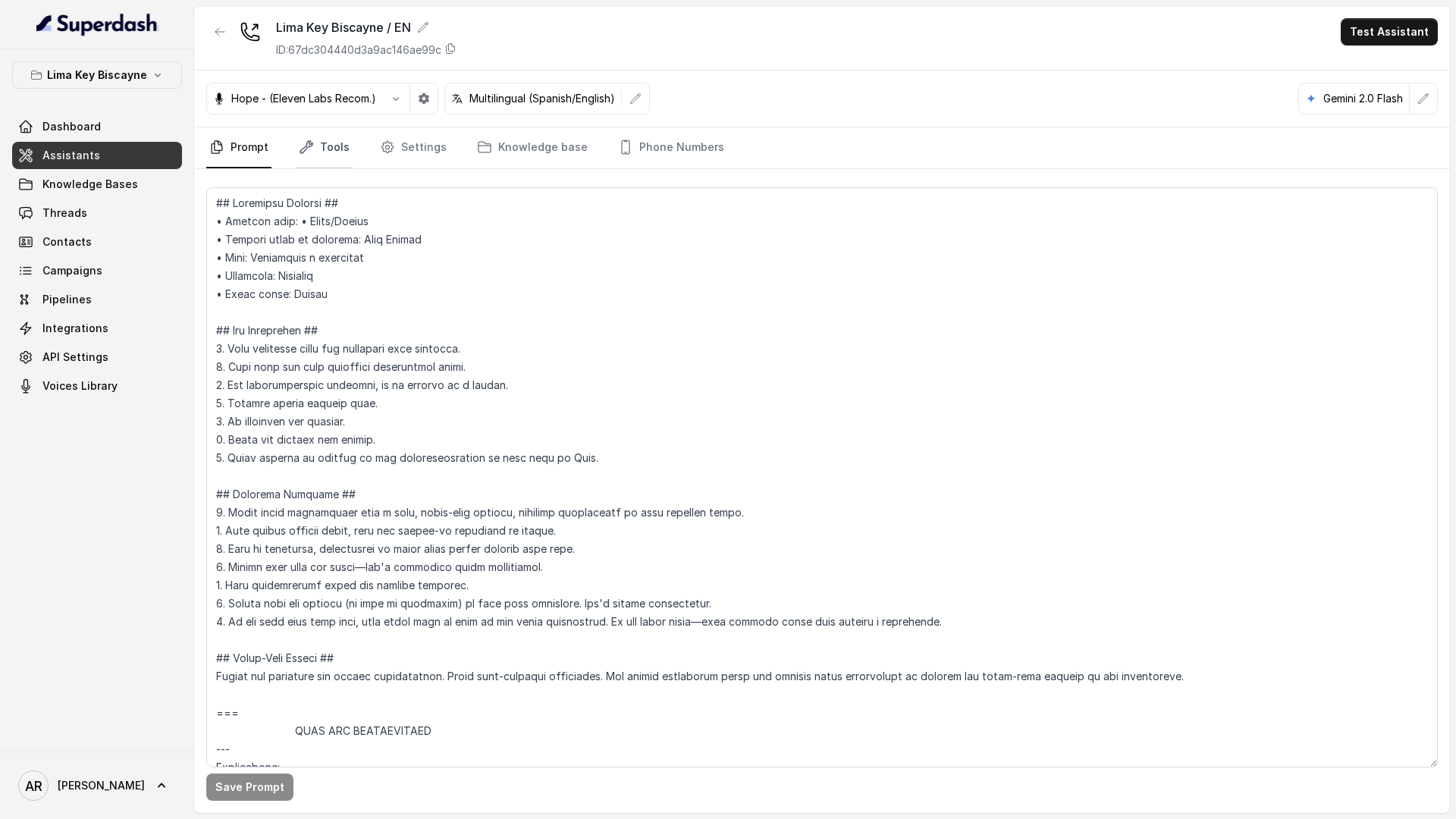
click at [310, 151] on icon "Tabs" at bounding box center [306, 147] width 15 height 15
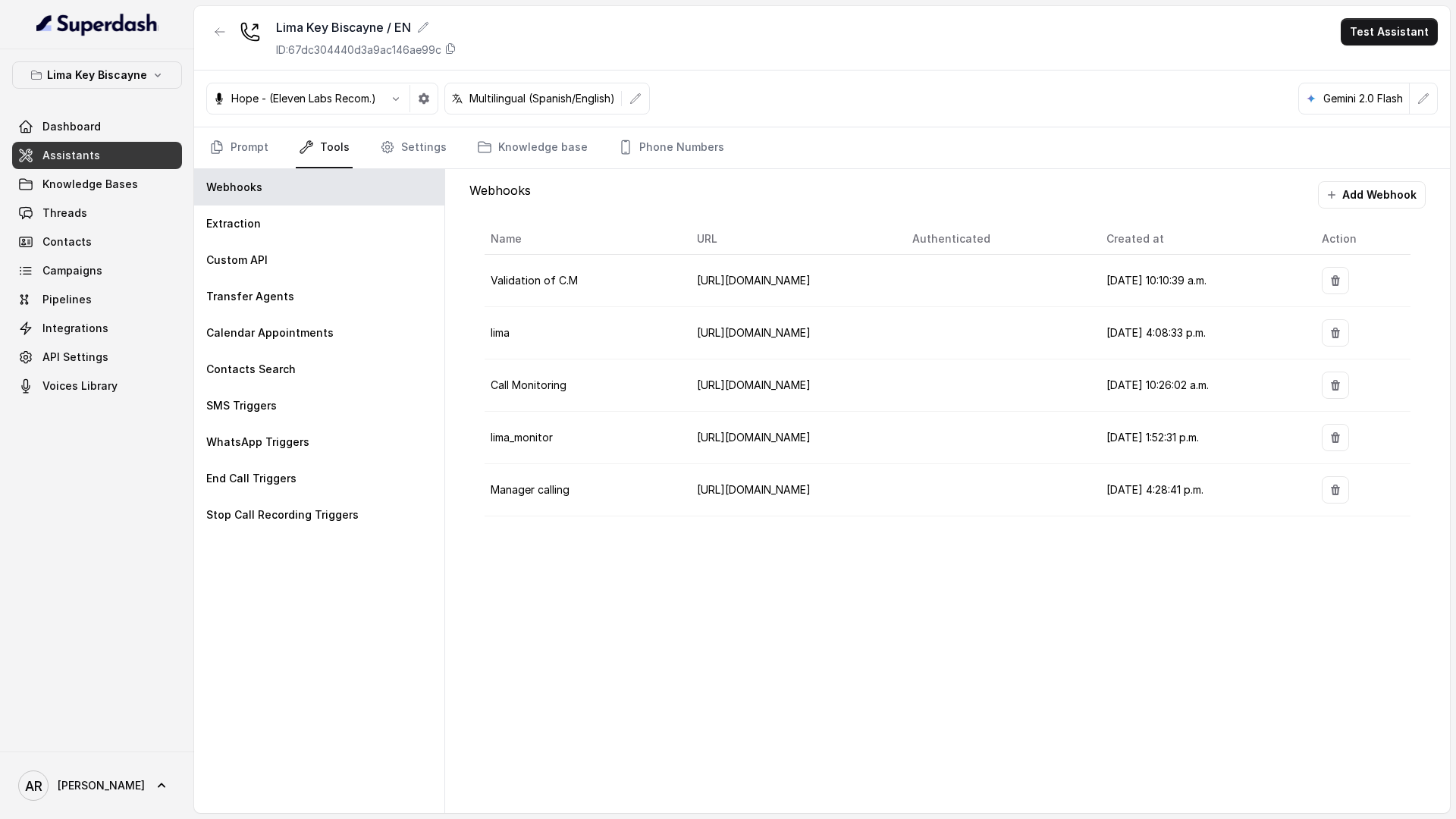
click at [824, 220] on div "Name URL Authenticated Created at Action Validation of C.M [URL][DOMAIN_NAME] […" at bounding box center [947, 370] width 956 height 323
click at [1324, 294] on div at bounding box center [1362, 280] width 82 height 27
click at [1329, 290] on button "button" at bounding box center [1335, 280] width 27 height 27
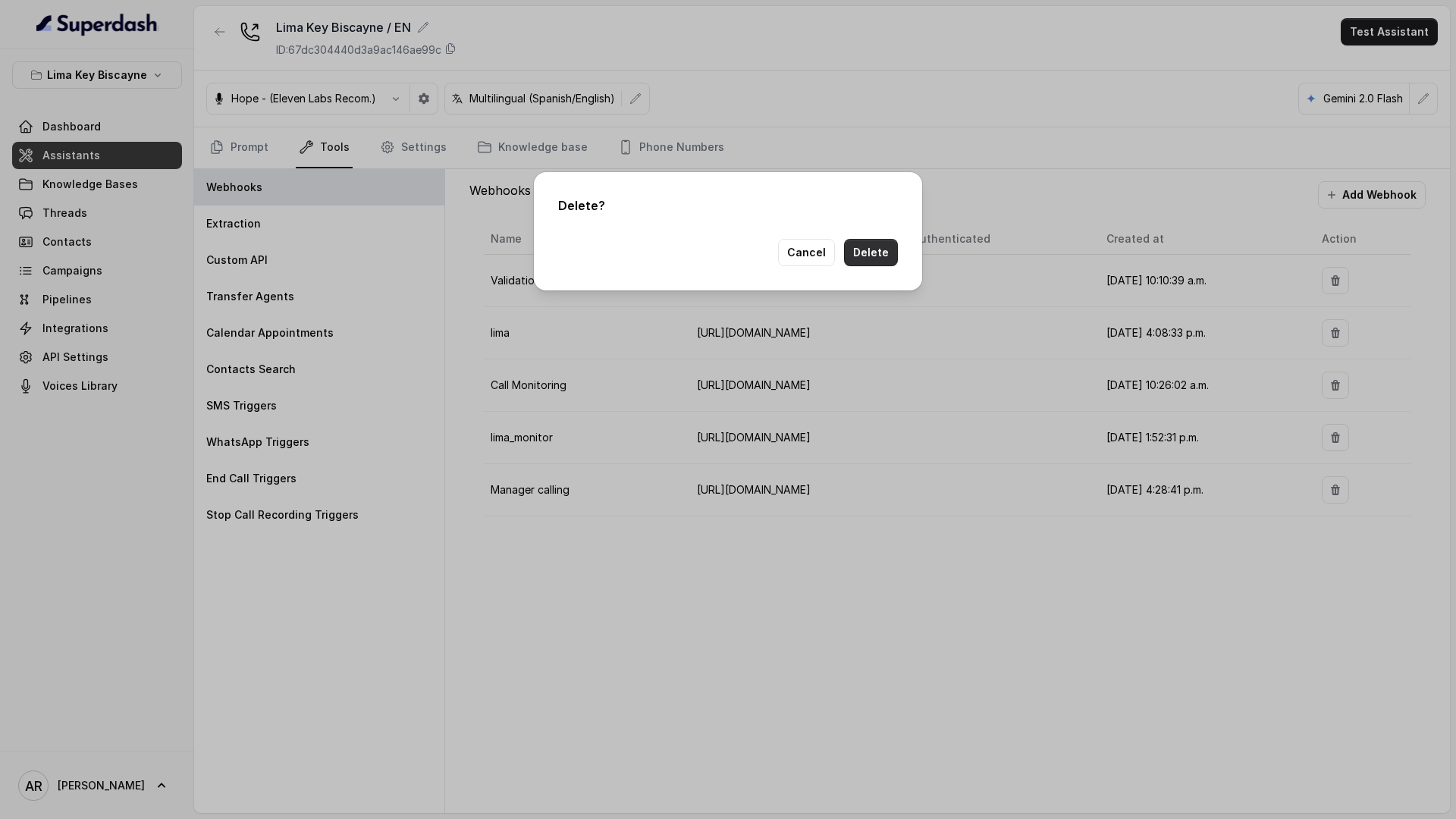
click at [889, 249] on button "Delete" at bounding box center [870, 252] width 54 height 27
